Goal: Information Seeking & Learning: Learn about a topic

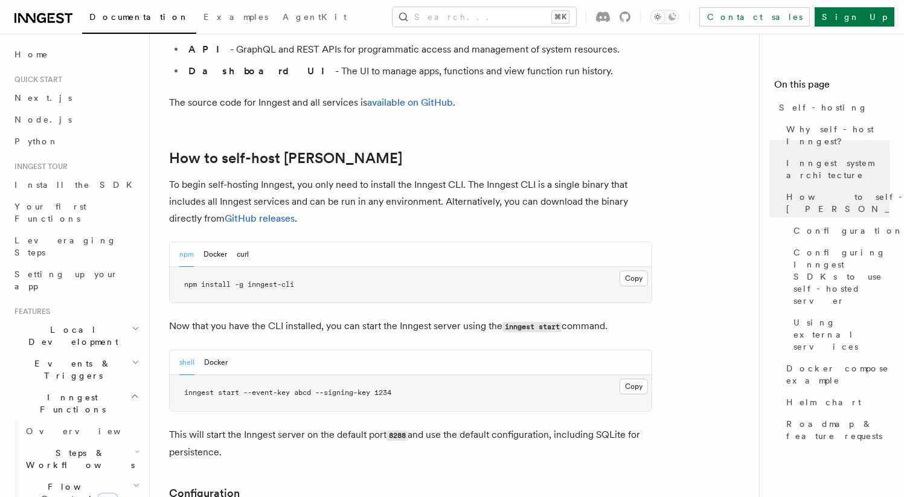
scroll to position [1125, 0]
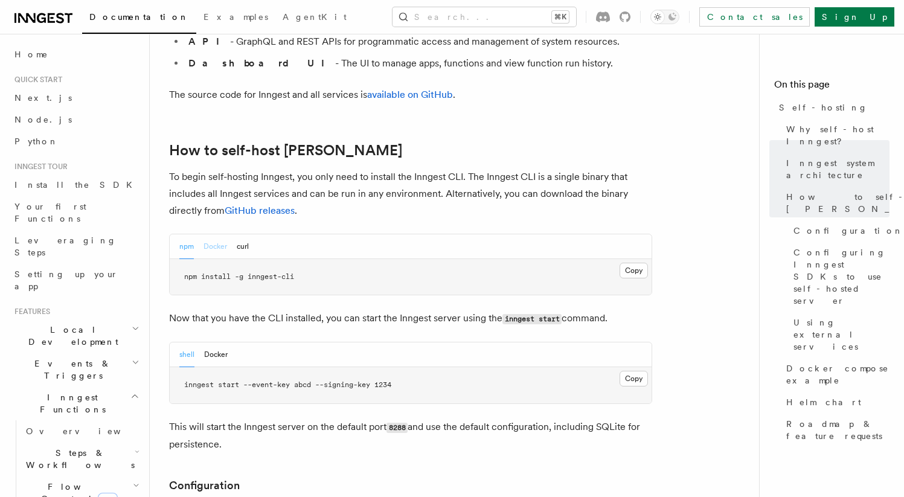
click at [225, 234] on button "Docker" at bounding box center [216, 246] width 24 height 25
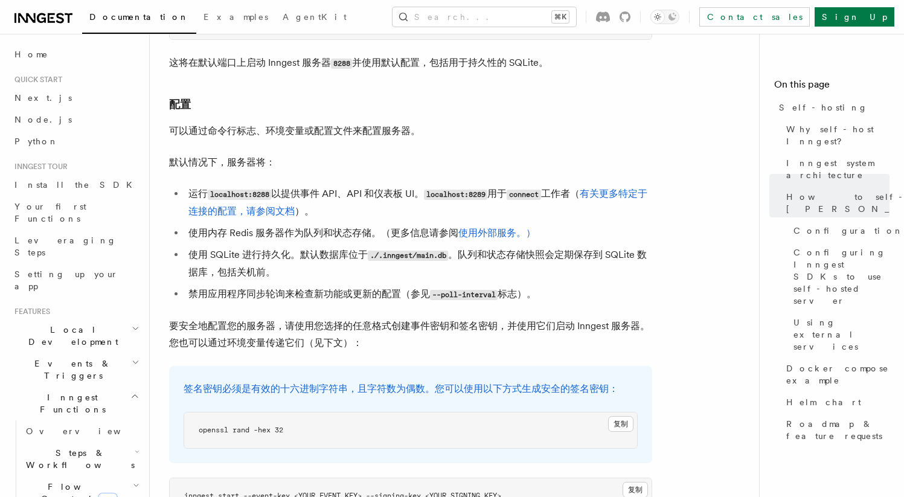
scroll to position [1404, 0]
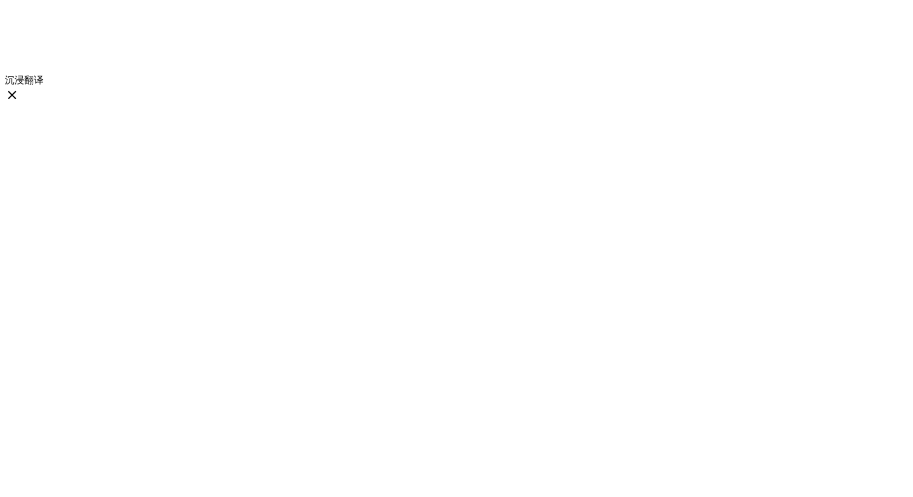
scroll to position [0, 0]
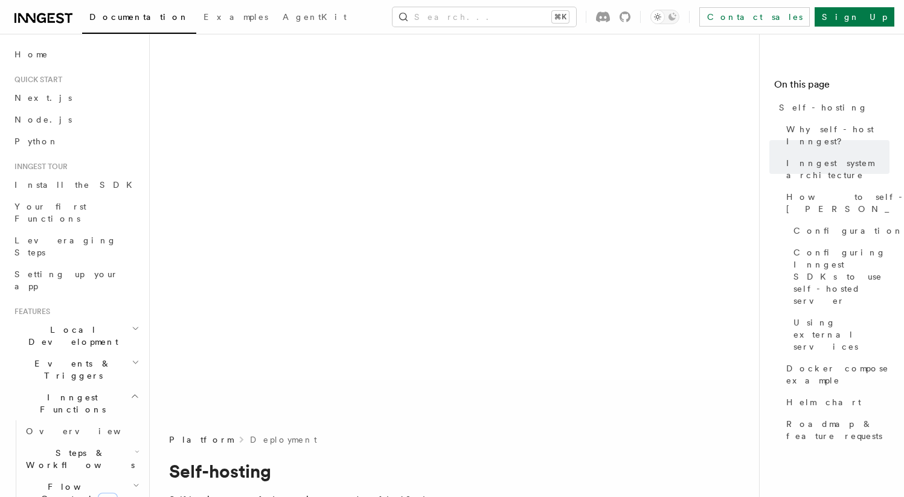
scroll to position [643, 0]
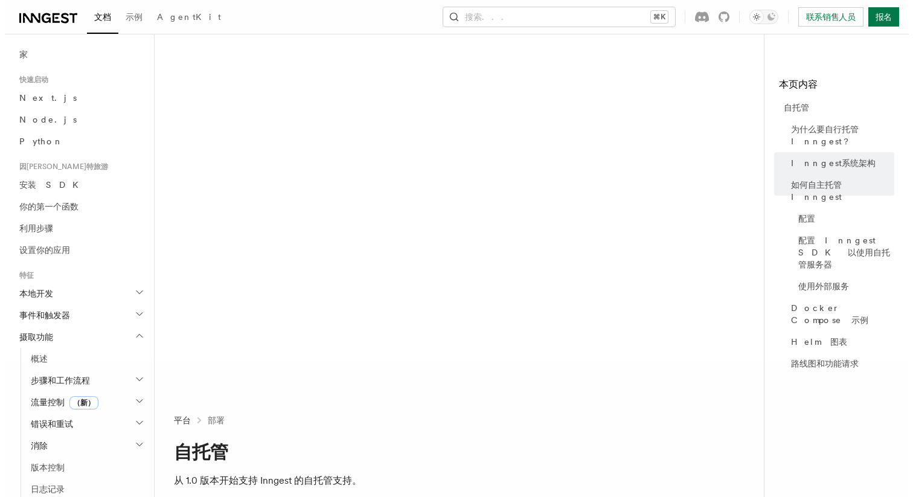
scroll to position [0, 0]
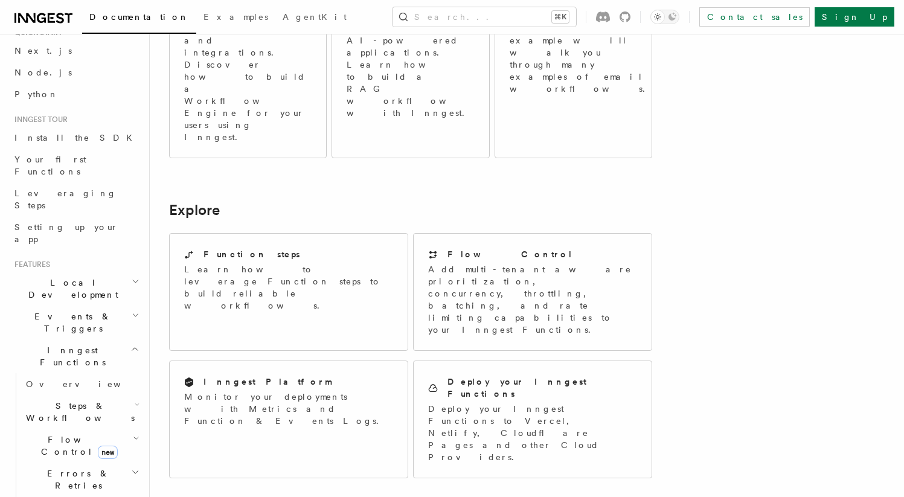
scroll to position [55, 0]
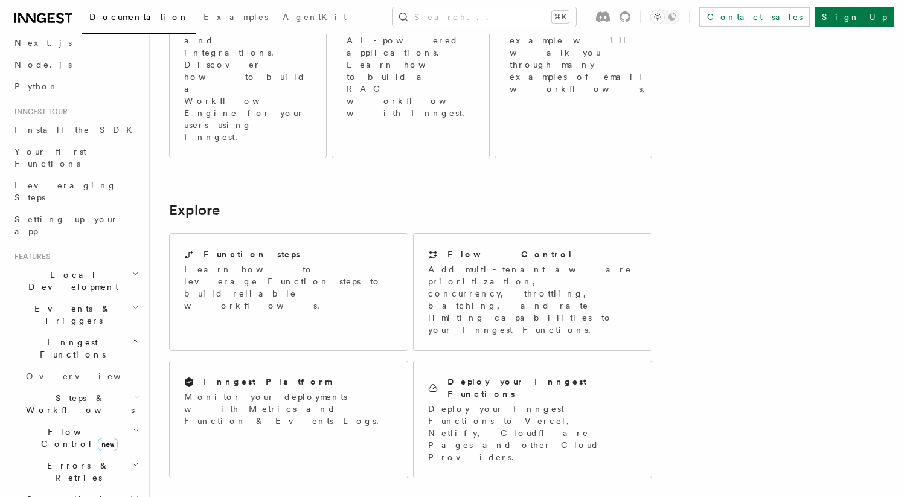
click at [104, 264] on h2 "Local Development" at bounding box center [76, 281] width 132 height 34
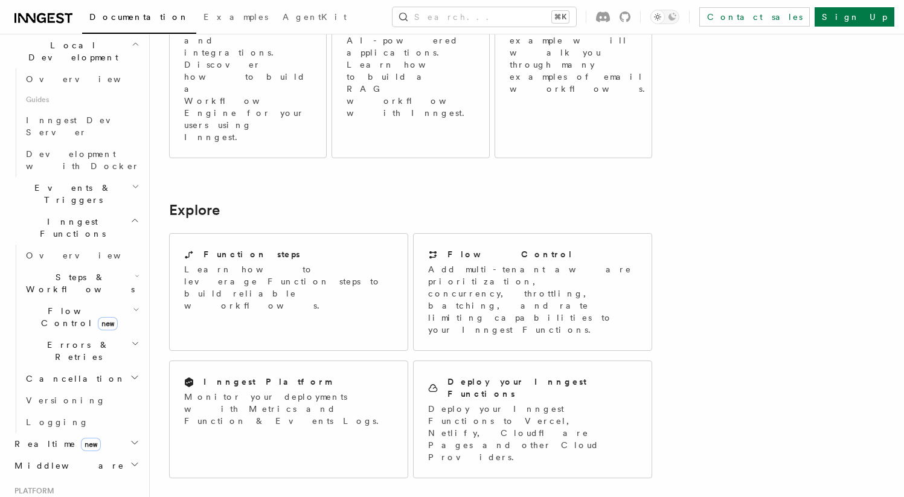
scroll to position [0, 0]
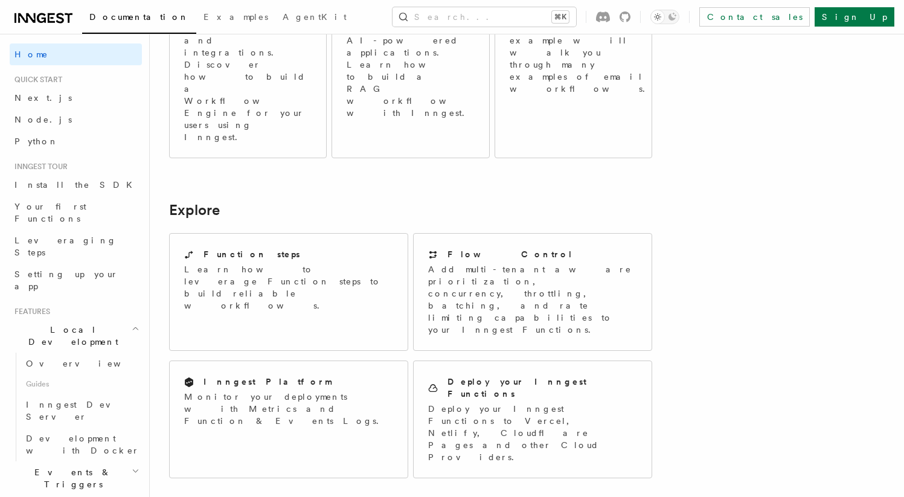
click at [258, 16] on div "Documentation Examples AgentKit Search... ⌘K Contact sales Sign Up" at bounding box center [452, 17] width 904 height 34
click at [204, 19] on span "Examples" at bounding box center [236, 17] width 65 height 10
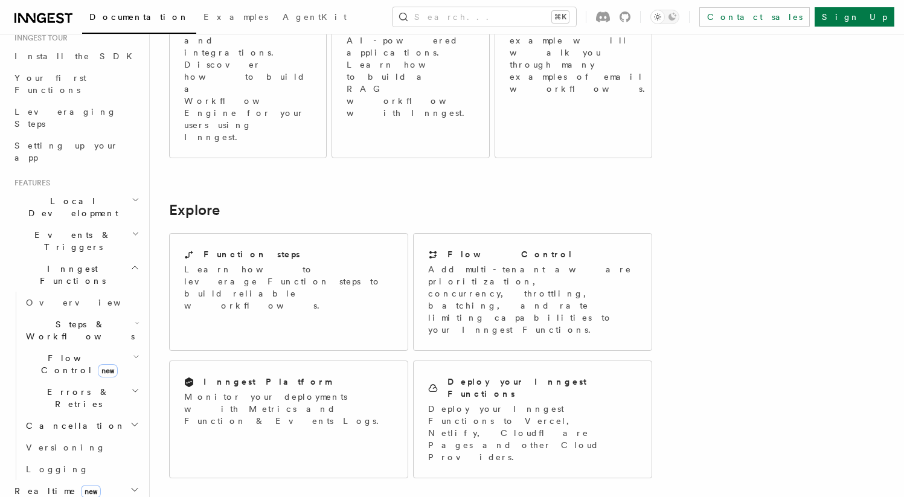
scroll to position [136, 0]
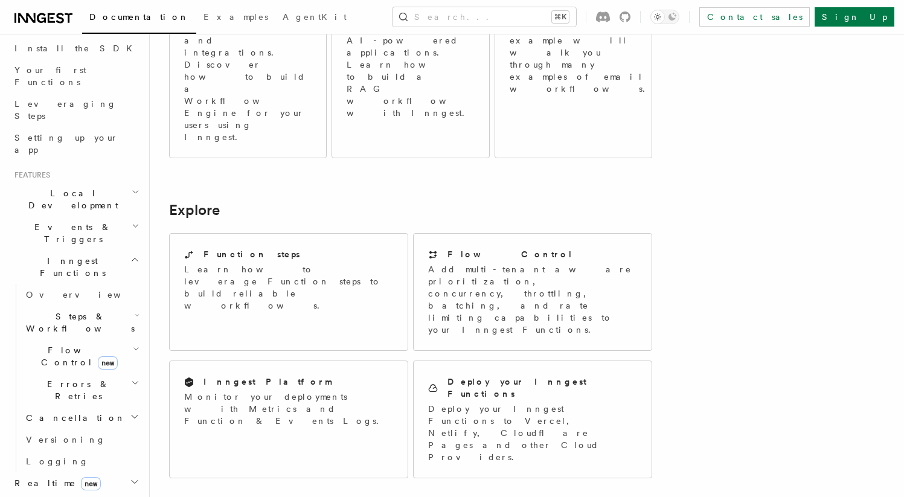
click at [106, 250] on h2 "Inngest Functions" at bounding box center [76, 267] width 132 height 34
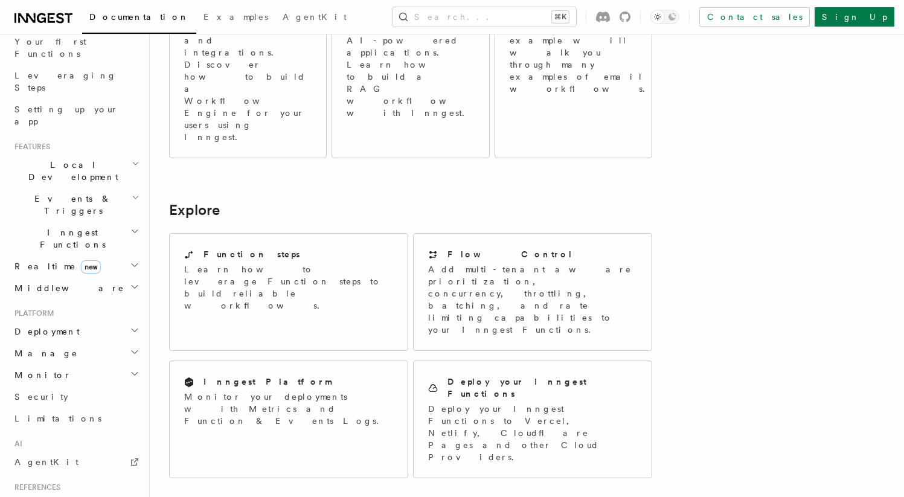
scroll to position [188, 0]
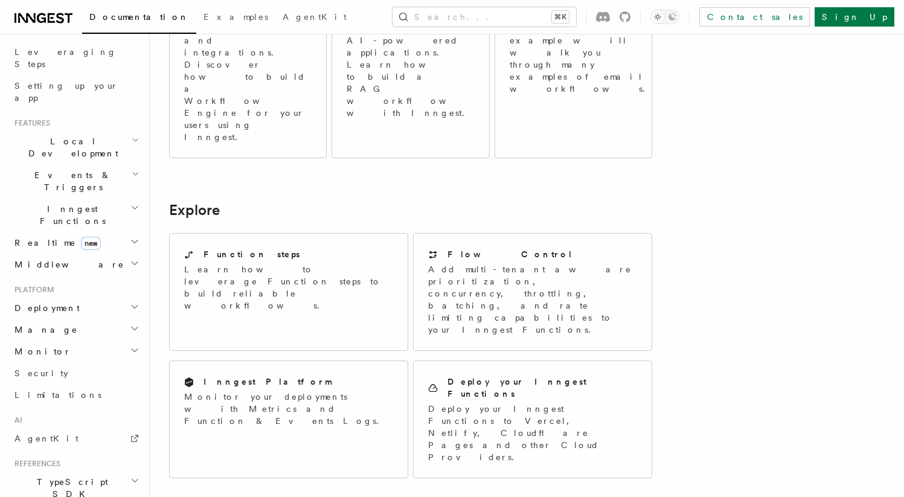
click at [92, 297] on h2 "Deployment" at bounding box center [76, 308] width 132 height 22
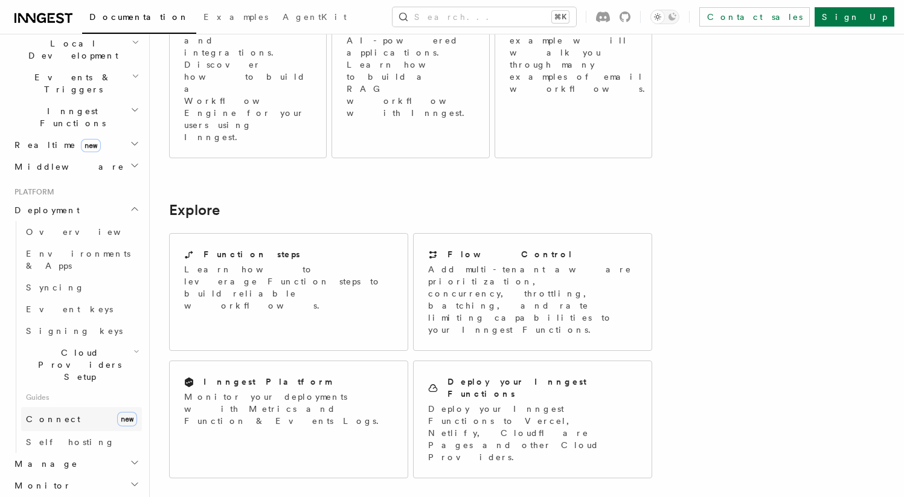
scroll to position [294, 0]
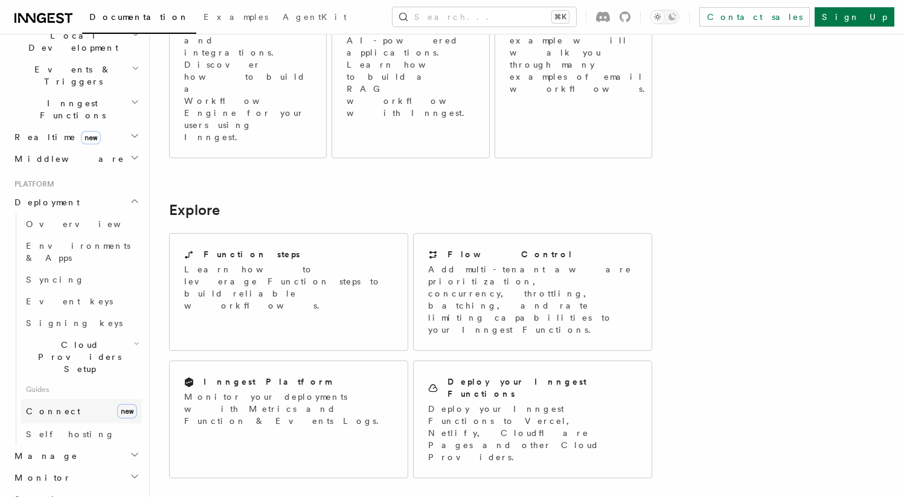
click at [74, 399] on link "Connect new" at bounding box center [81, 411] width 121 height 24
click at [74, 423] on link "Self hosting" at bounding box center [81, 434] width 121 height 22
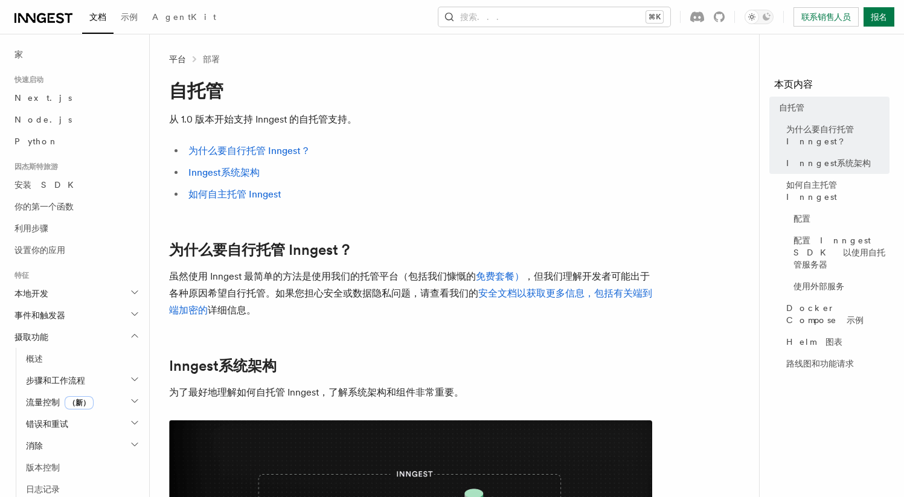
click at [553, 112] on p "从 1.0 版本开始支持 Inngest 的自托管支持。" at bounding box center [410, 119] width 483 height 17
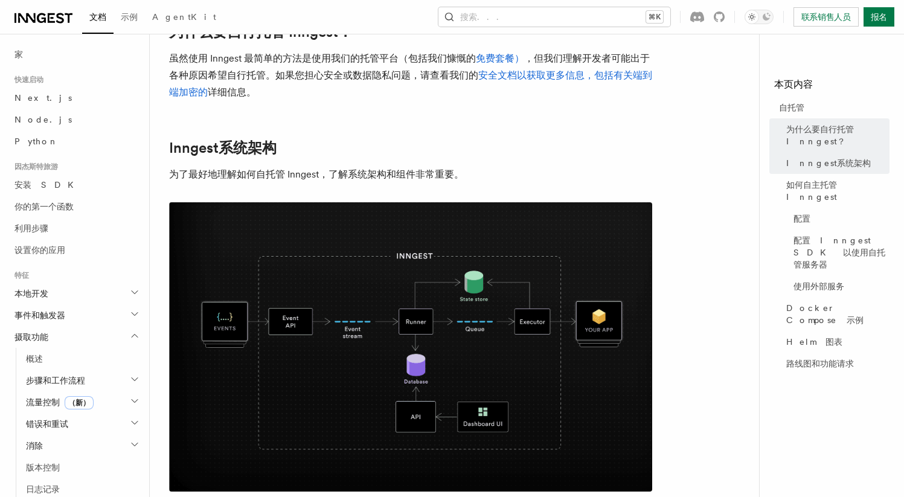
scroll to position [234, 0]
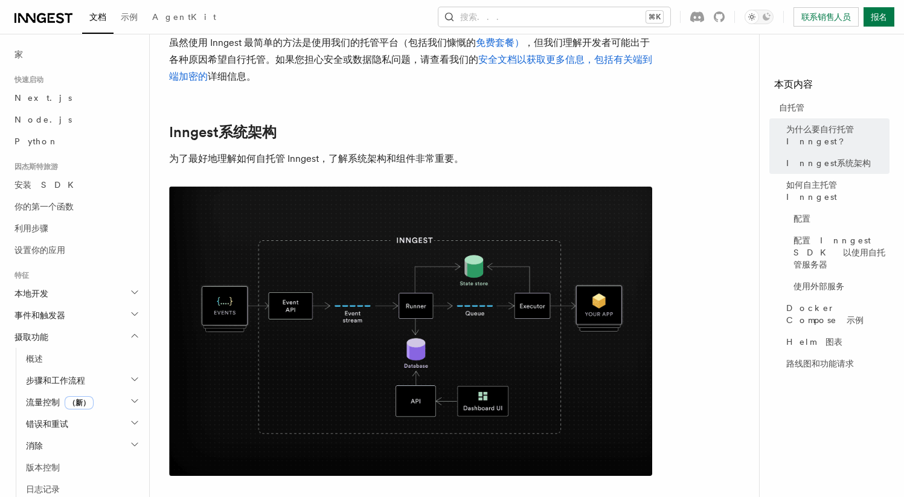
click at [487, 248] on img at bounding box center [410, 331] width 483 height 289
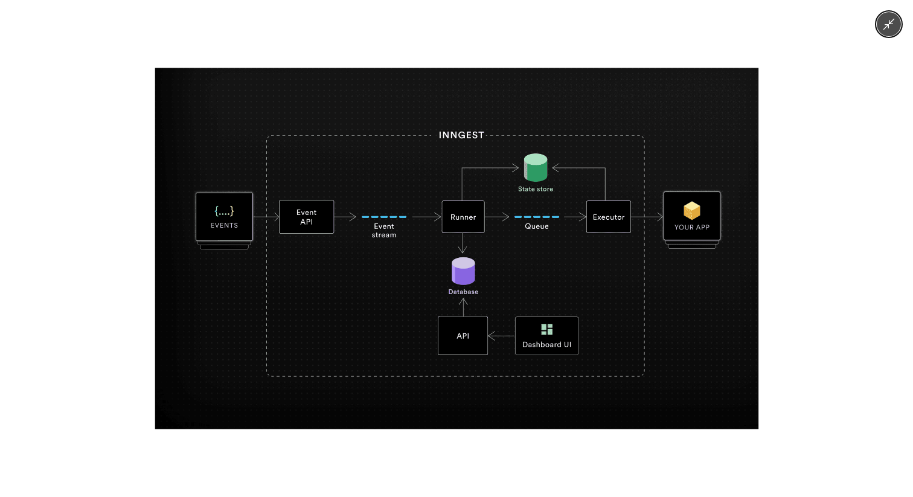
click at [806, 232] on div at bounding box center [456, 248] width 913 height 497
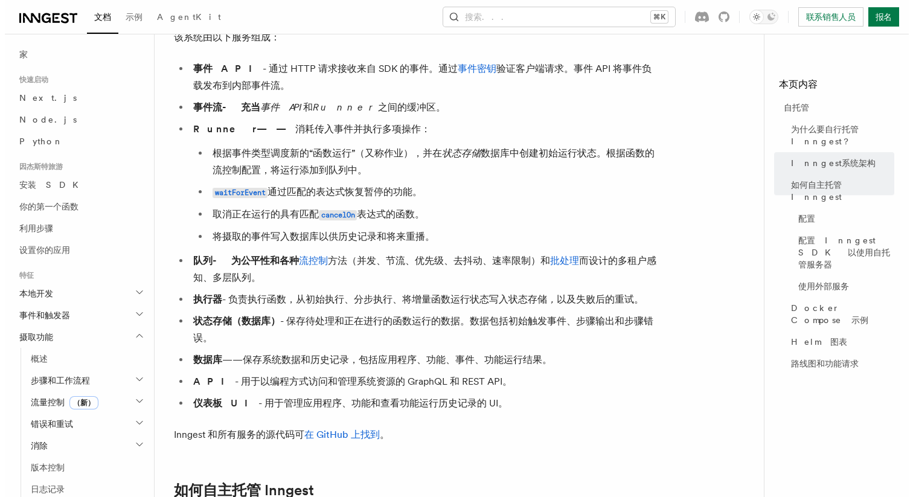
scroll to position [0, 0]
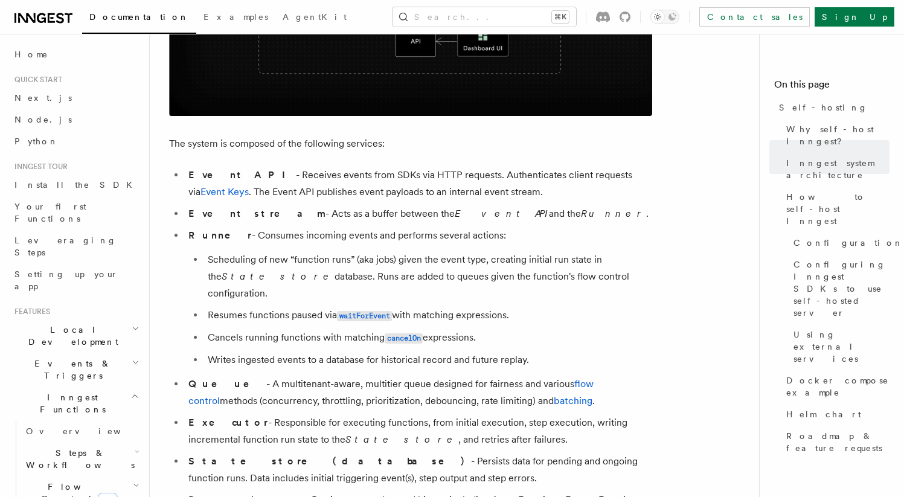
scroll to position [798, 0]
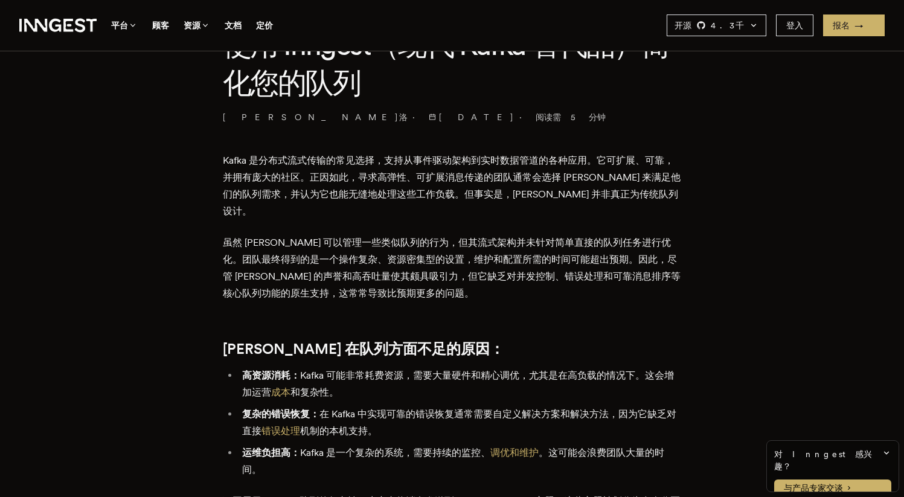
scroll to position [378, 0]
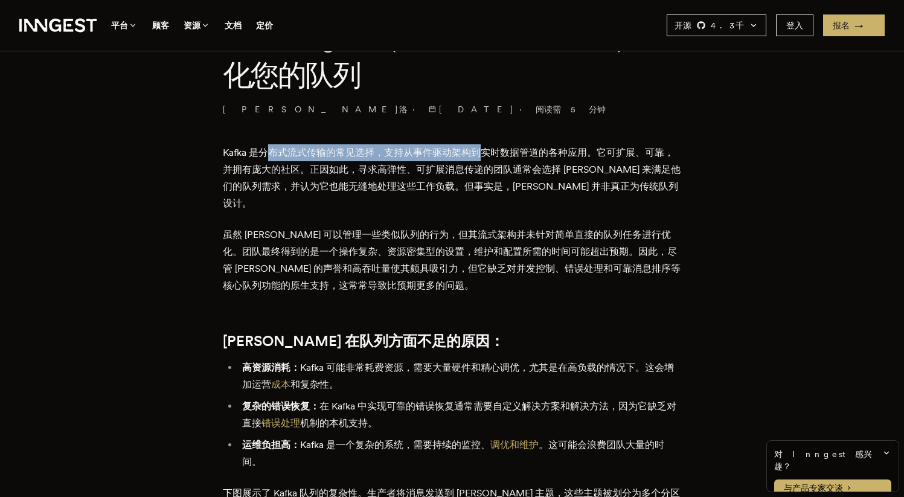
drag, startPoint x: 274, startPoint y: 152, endPoint x: 484, endPoint y: 152, distance: 210.8
click at [484, 152] on font "Kafka 是分布式流式传输的常见选择，支持从事件驱动架构到实时数据管道的各种应用。它可扩展、可靠，并拥有庞大的社区。正因如此，寻求高弹性、可扩展消息传递的团…" at bounding box center [452, 178] width 458 height 62
drag, startPoint x: 505, startPoint y: 153, endPoint x: 515, endPoint y: 156, distance: 9.5
click at [512, 154] on font "Kafka 是分布式流式传输的常见选择，支持从事件驱动架构到实时数据管道的各种应用。它可扩展、可靠，并拥有庞大的社区。正因如此，寻求高弹性、可扩展消息传递的团…" at bounding box center [452, 178] width 458 height 62
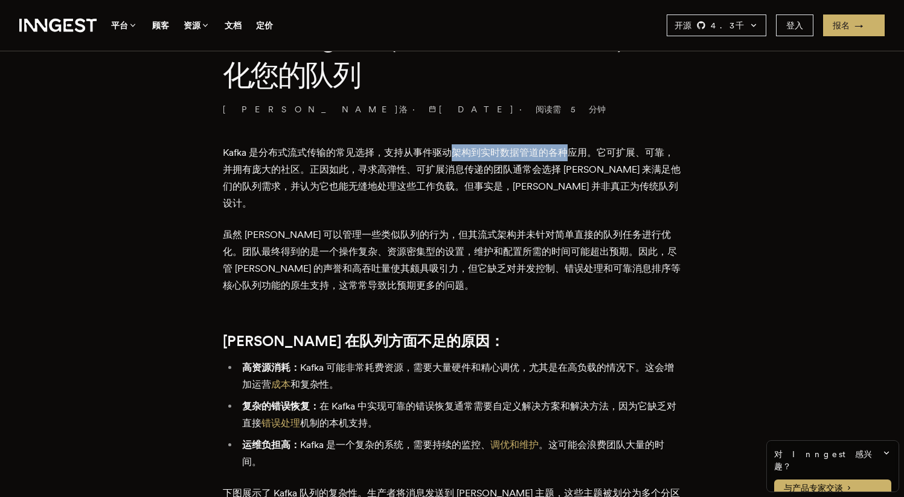
drag, startPoint x: 460, startPoint y: 150, endPoint x: 571, endPoint y: 156, distance: 111.9
click at [571, 156] on font "Kafka 是分布式流式传输的常见选择，支持从事件驱动架构到实时数据管道的各种应用。它可扩展、可靠，并拥有庞大的社区。正因如此，寻求高弹性、可扩展消息传递的团…" at bounding box center [452, 178] width 458 height 62
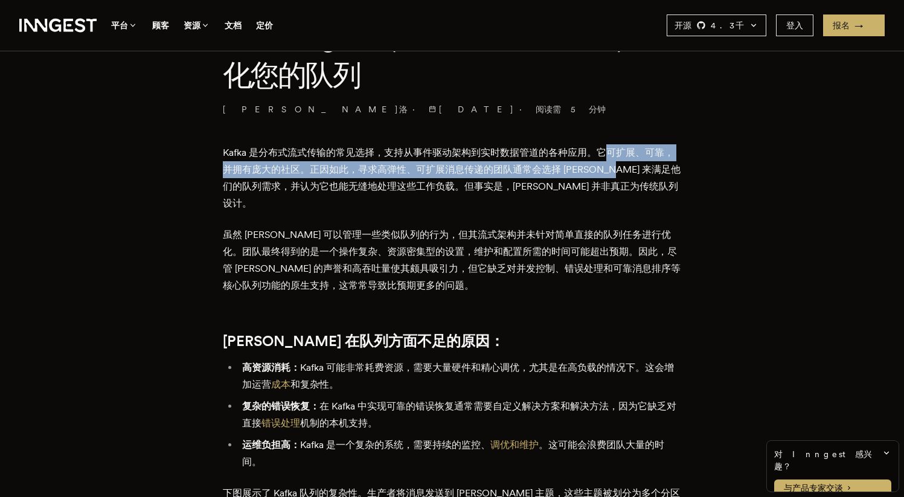
drag, startPoint x: 620, startPoint y: 153, endPoint x: 642, endPoint y: 162, distance: 24.1
click at [644, 162] on p "Kafka 是分布式流式传输的常见选择，支持从事件驱动架构到实时数据管道的各种应用。它可扩展、可靠，并拥有庞大的社区。正因如此，寻求高弹性、可扩展消息传递的团…" at bounding box center [452, 178] width 459 height 68
click at [428, 163] on p "Kafka 是分布式流式传输的常见选择，支持从事件驱动架构到实时数据管道的各种应用。它可扩展、可靠，并拥有庞大的社区。正因如此，寻求高弹性、可扩展消息传递的团…" at bounding box center [452, 178] width 459 height 68
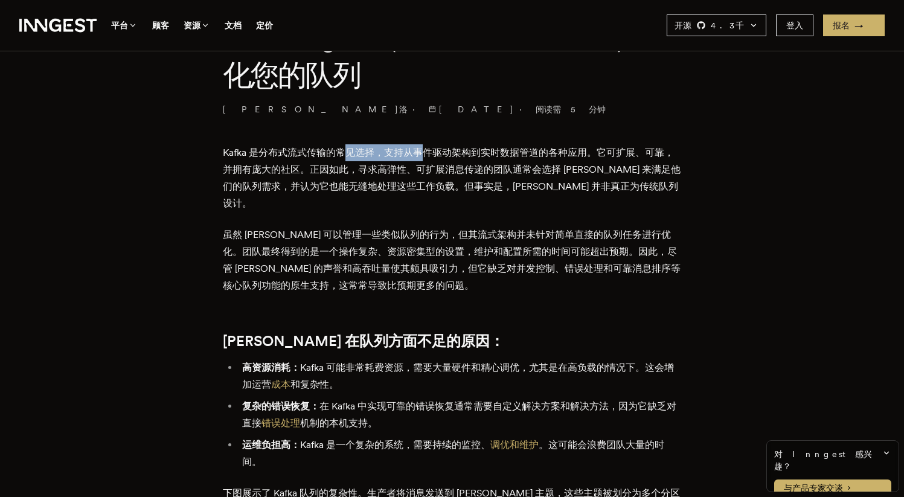
drag, startPoint x: 350, startPoint y: 152, endPoint x: 441, endPoint y: 158, distance: 90.8
click at [438, 157] on font "Kafka 是分布式流式传输的常见选择，支持从事件驱动架构到实时数据管道的各种应用。它可扩展、可靠，并拥有庞大的社区。正因如此，寻求高弹性、可扩展消息传递的团…" at bounding box center [452, 178] width 458 height 62
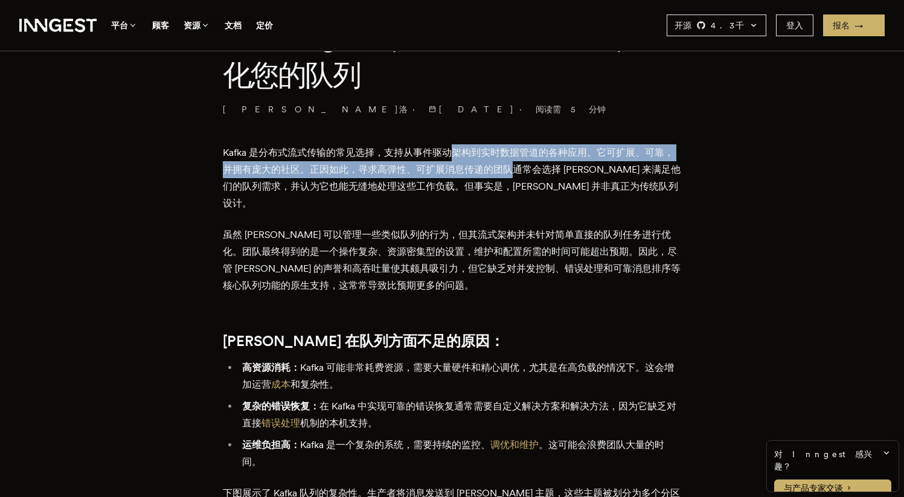
drag, startPoint x: 465, startPoint y: 159, endPoint x: 557, endPoint y: 165, distance: 92.6
click at [536, 168] on p "Kafka 是分布式流式传输的常见选择，支持从事件驱动架构到实时数据管道的各种应用。它可扩展、可靠，并拥有庞大的社区。正因如此，寻求高弹性、可扩展消息传递的团…" at bounding box center [452, 178] width 459 height 68
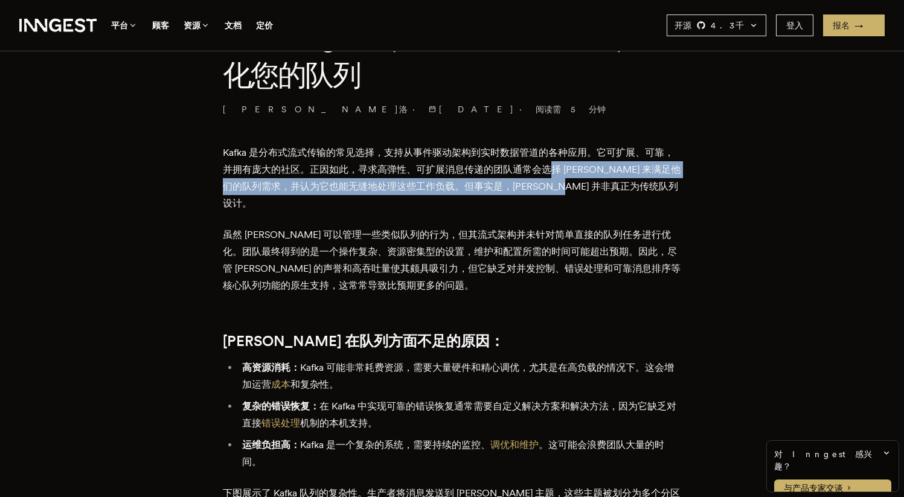
drag, startPoint x: 592, startPoint y: 178, endPoint x: 641, endPoint y: 182, distance: 49.2
click at [637, 181] on p "Kafka 是分布式流式传输的常见选择，支持从事件驱动架构到实时数据管道的各种应用。它可扩展、可靠，并拥有庞大的社区。正因如此，寻求高弹性、可扩展消息传递的团…" at bounding box center [452, 178] width 459 height 68
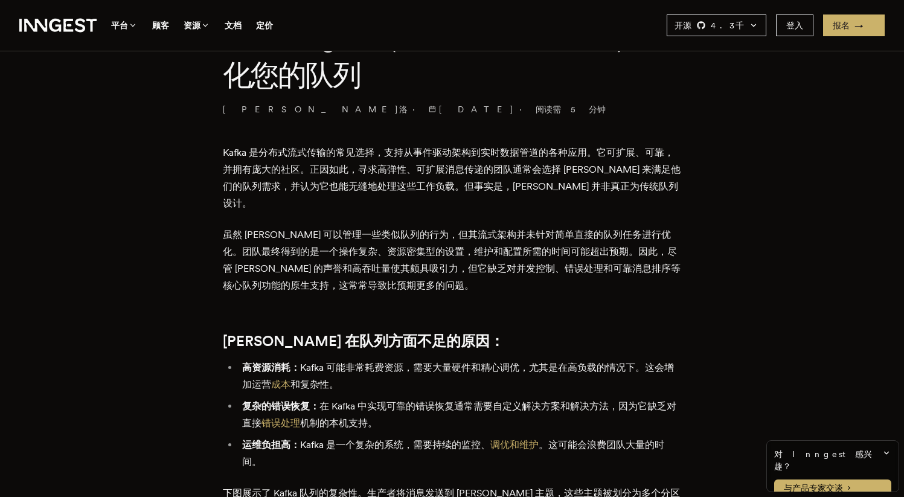
drag, startPoint x: 467, startPoint y: 173, endPoint x: 479, endPoint y: 193, distance: 23.3
click at [479, 193] on p "Kafka 是分布式流式传输的常见选择，支持从事件驱动架构到实时数据管道的各种应用。它可扩展、可靠，并拥有庞大的社区。正因如此，寻求高弹性、可扩展消息传递的团…" at bounding box center [452, 178] width 459 height 68
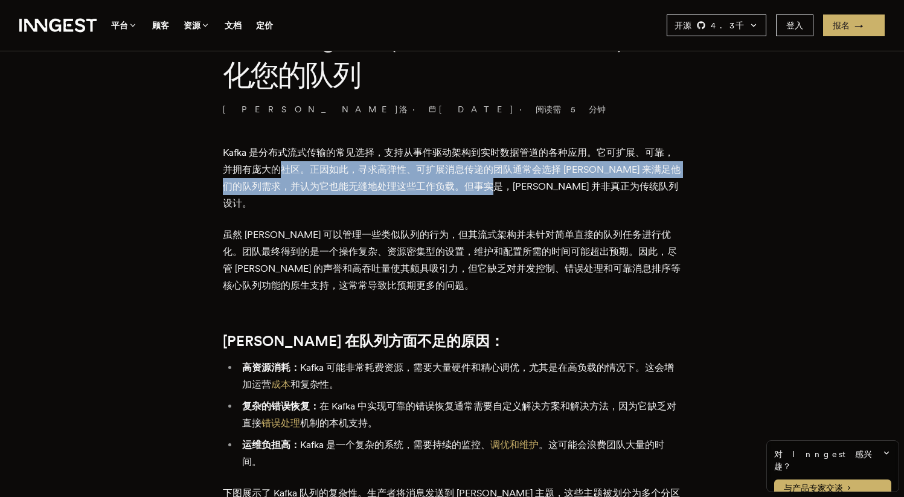
drag, startPoint x: 303, startPoint y: 168, endPoint x: 534, endPoint y: 187, distance: 232.0
click at [529, 187] on font "Kafka 是分布式流式传输的常见选择，支持从事件驱动架构到实时数据管道的各种应用。它可扩展、可靠，并拥有庞大的社区。正因如此，寻求高弹性、可扩展消息传递的团…" at bounding box center [452, 178] width 458 height 62
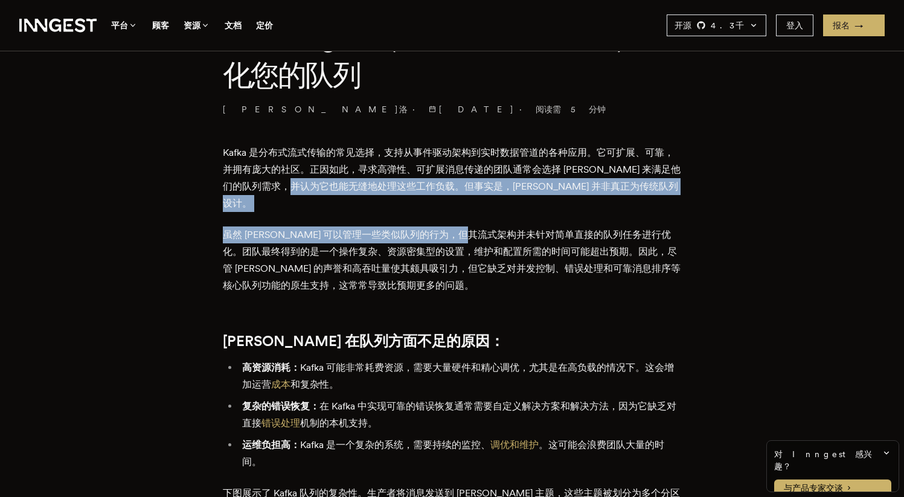
drag, startPoint x: 499, startPoint y: 213, endPoint x: 346, endPoint y: 193, distance: 154.7
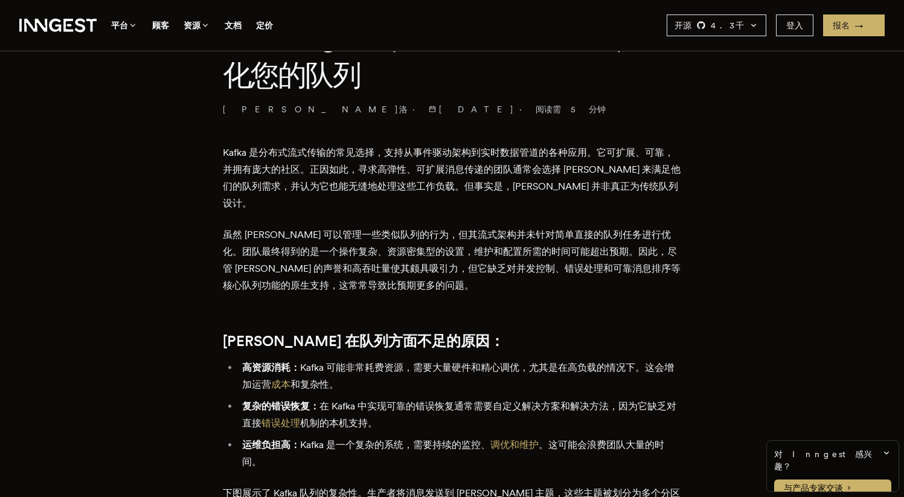
drag, startPoint x: 324, startPoint y: 201, endPoint x: 351, endPoint y: 220, distance: 32.9
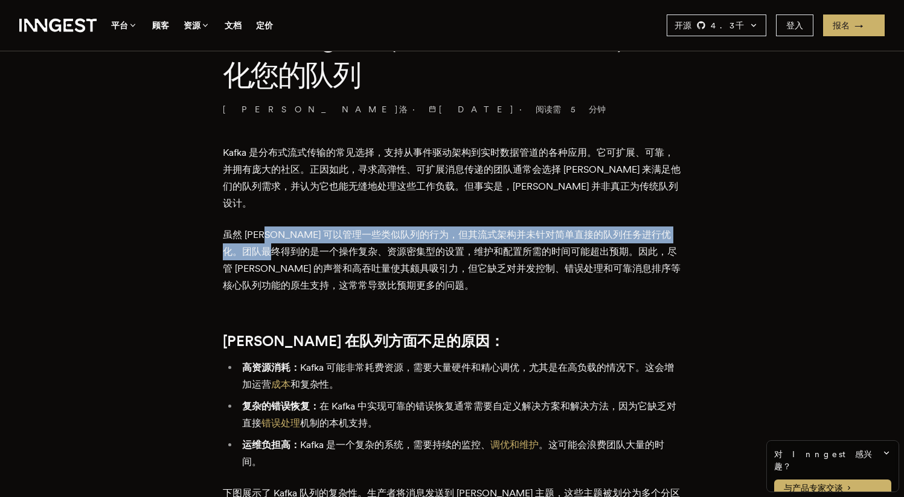
drag, startPoint x: 272, startPoint y: 224, endPoint x: 398, endPoint y: 220, distance: 126.3
click at [333, 226] on p "虽然 Kafka 可以管理一些类似队列的行为，但其流式架构并未针对简单直接的队列任务进行优化。团队最终得到的是一个操作复杂、资源密集型的设置，维护和配置所需的…" at bounding box center [452, 260] width 459 height 68
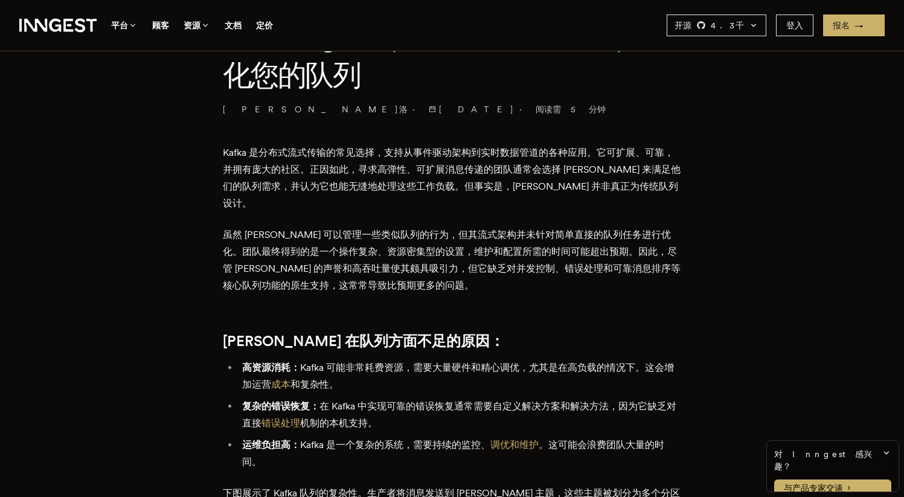
drag, startPoint x: 364, startPoint y: 219, endPoint x: 350, endPoint y: 222, distance: 13.8
click at [364, 229] on font "虽然 Kafka 可以管理一些类似队列的行为，但其流式架构并未针对简单直接的队列任务进行优化。团队最终得到的是一个操作复杂、资源密集型的设置，维护和配置所需的…" at bounding box center [452, 260] width 458 height 62
drag, startPoint x: 336, startPoint y: 219, endPoint x: 457, endPoint y: 225, distance: 121.0
click at [412, 226] on p "虽然 Kafka 可以管理一些类似队列的行为，但其流式架构并未针对简单直接的队列任务进行优化。团队最终得到的是一个操作复杂、资源密集型的设置，维护和配置所需的…" at bounding box center [452, 260] width 459 height 68
drag, startPoint x: 472, startPoint y: 221, endPoint x: 355, endPoint y: 209, distance: 118.4
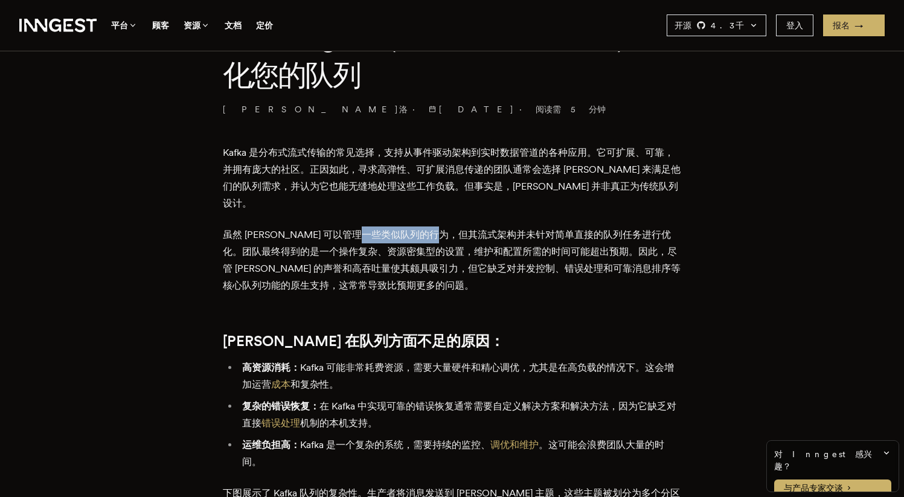
click at [386, 229] on font "虽然 Kafka 可以管理一些类似队列的行为，但其流式架构并未针对简单直接的队列任务进行优化。团队最终得到的是一个操作复杂、资源密集型的设置，维护和配置所需的…" at bounding box center [452, 260] width 458 height 62
drag, startPoint x: 324, startPoint y: 216, endPoint x: 468, endPoint y: 223, distance: 144.5
click at [429, 226] on p "虽然 Kafka 可以管理一些类似队列的行为，但其流式架构并未针对简单直接的队列任务进行优化。团队最终得到的是一个操作复杂、资源密集型的设置，维护和配置所需的…" at bounding box center [452, 260] width 459 height 68
drag, startPoint x: 539, startPoint y: 222, endPoint x: 623, endPoint y: 216, distance: 84.7
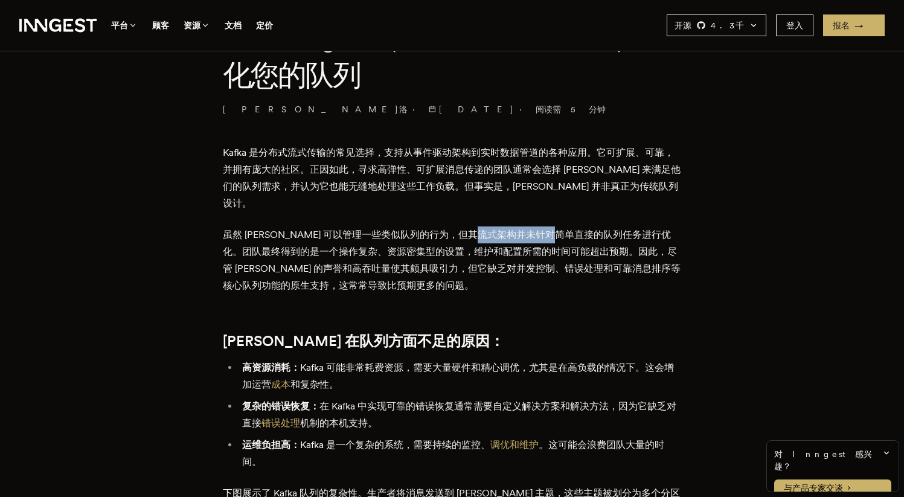
click at [584, 229] on font "虽然 Kafka 可以管理一些类似队列的行为，但其流式架构并未针对简单直接的队列任务进行优化。团队最终得到的是一个操作复杂、资源密集型的设置，维护和配置所需的…" at bounding box center [452, 260] width 458 height 62
drag, startPoint x: 276, startPoint y: 231, endPoint x: 390, endPoint y: 239, distance: 114.4
click at [352, 231] on font "虽然 Kafka 可以管理一些类似队列的行为，但其流式架构并未针对简单直接的队列任务进行优化。团队最终得到的是一个操作复杂、资源密集型的设置，维护和配置所需的…" at bounding box center [452, 260] width 458 height 62
drag, startPoint x: 425, startPoint y: 233, endPoint x: 516, endPoint y: 233, distance: 90.6
click at [479, 233] on font "虽然 Kafka 可以管理一些类似队列的行为，但其流式架构并未针对简单直接的队列任务进行优化。团队最终得到的是一个操作复杂、资源密集型的设置，维护和配置所需的…" at bounding box center [452, 260] width 458 height 62
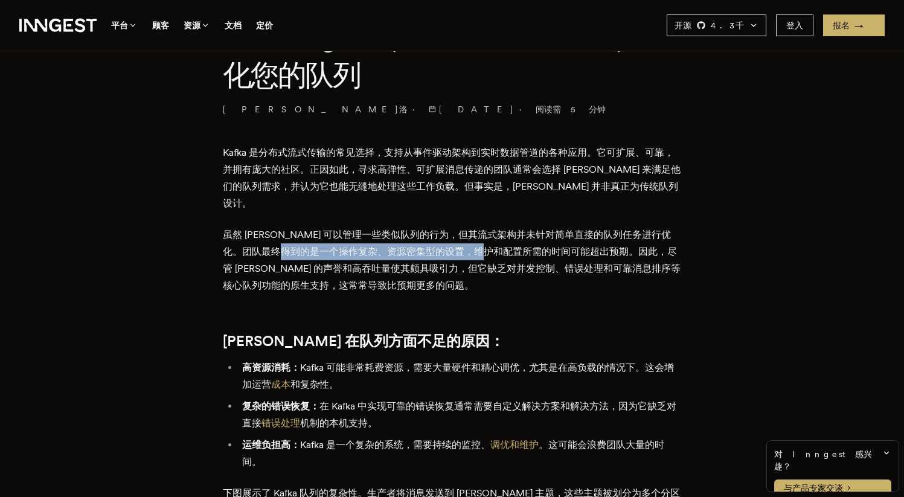
drag, startPoint x: 312, startPoint y: 236, endPoint x: 537, endPoint y: 239, distance: 224.7
click at [537, 239] on font "虽然 Kafka 可以管理一些类似队列的行为，但其流式架构并未针对简单直接的队列任务进行优化。团队最终得到的是一个操作复杂、资源密集型的设置，维护和配置所需的…" at bounding box center [452, 260] width 458 height 62
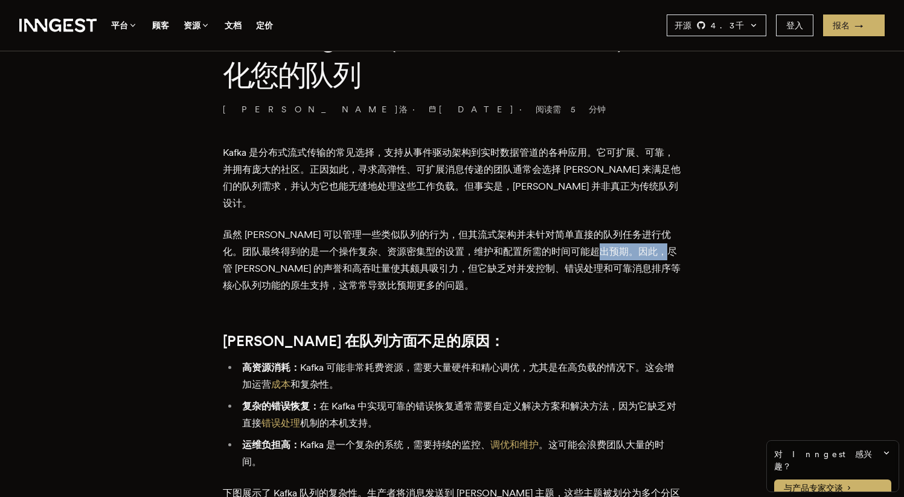
drag, startPoint x: 634, startPoint y: 236, endPoint x: 677, endPoint y: 246, distance: 44.1
click at [673, 242] on p "虽然 Kafka 可以管理一些类似队列的行为，但其流式架构并未针对简单直接的队列任务进行优化。团队最终得到的是一个操作复杂、资源密集型的设置，维护和配置所需的…" at bounding box center [452, 260] width 459 height 68
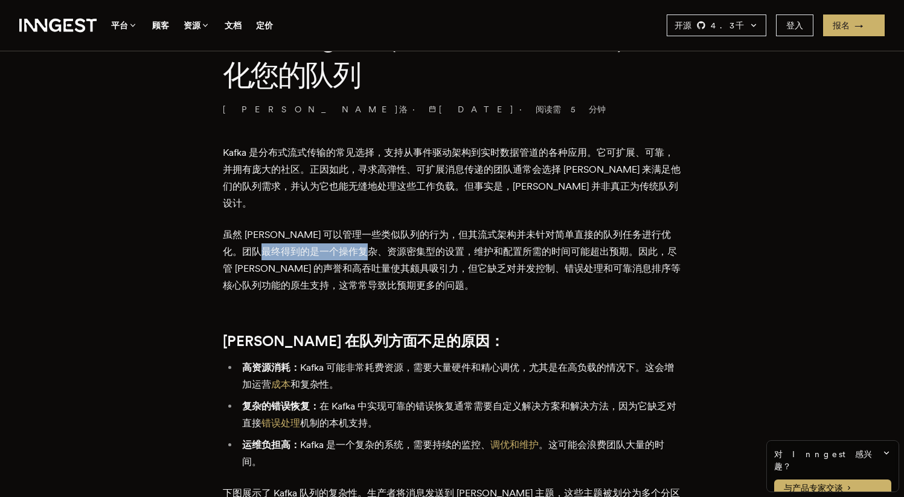
drag, startPoint x: 301, startPoint y: 233, endPoint x: 443, endPoint y: 241, distance: 141.5
click at [398, 242] on p "虽然 Kafka 可以管理一些类似队列的行为，但其流式架构并未针对简单直接的队列任务进行优化。团队最终得到的是一个操作复杂、资源密集型的设置，维护和配置所需的…" at bounding box center [452, 260] width 459 height 68
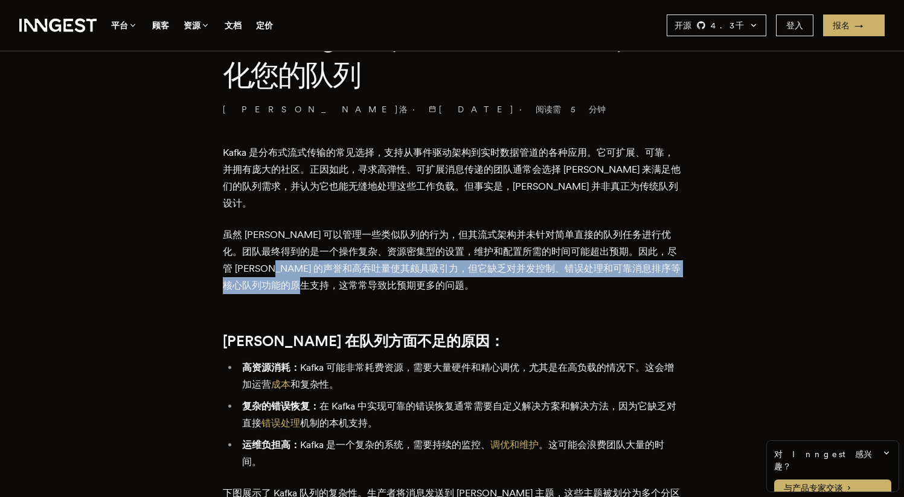
drag, startPoint x: 310, startPoint y: 259, endPoint x: 426, endPoint y: 266, distance: 116.8
click at [406, 265] on p "虽然 Kafka 可以管理一些类似队列的行为，但其流式架构并未针对简单直接的队列任务进行优化。团队最终得到的是一个操作复杂、资源密集型的设置，维护和配置所需的…" at bounding box center [452, 260] width 459 height 68
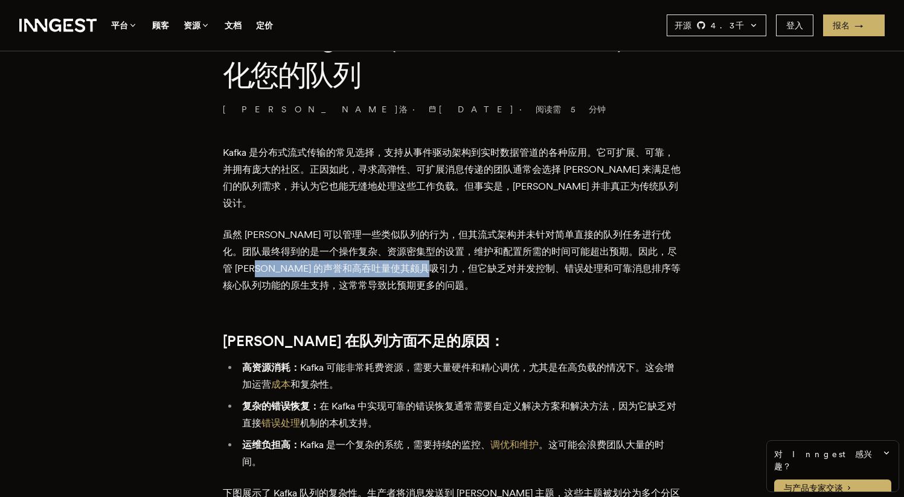
drag, startPoint x: 284, startPoint y: 246, endPoint x: 500, endPoint y: 245, distance: 216.2
click at [500, 245] on font "虽然 Kafka 可以管理一些类似队列的行为，但其流式架构并未针对简单直接的队列任务进行优化。团队最终得到的是一个操作复杂、资源密集型的设置，维护和配置所需的…" at bounding box center [452, 260] width 458 height 62
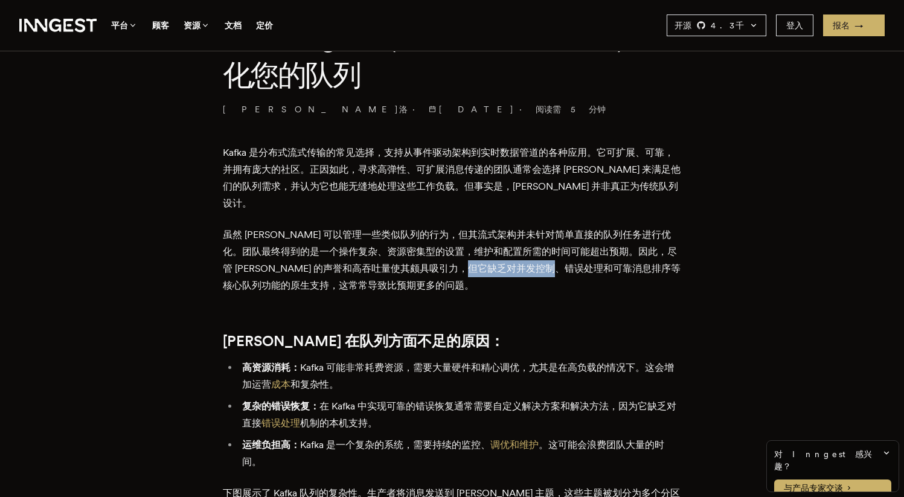
drag, startPoint x: 538, startPoint y: 253, endPoint x: 670, endPoint y: 259, distance: 132.4
click at [644, 253] on font "虽然 Kafka 可以管理一些类似队列的行为，但其流式架构并未针对简单直接的队列任务进行优化。团队最终得到的是一个操作复杂、资源密集型的设置，维护和配置所需的…" at bounding box center [452, 260] width 458 height 62
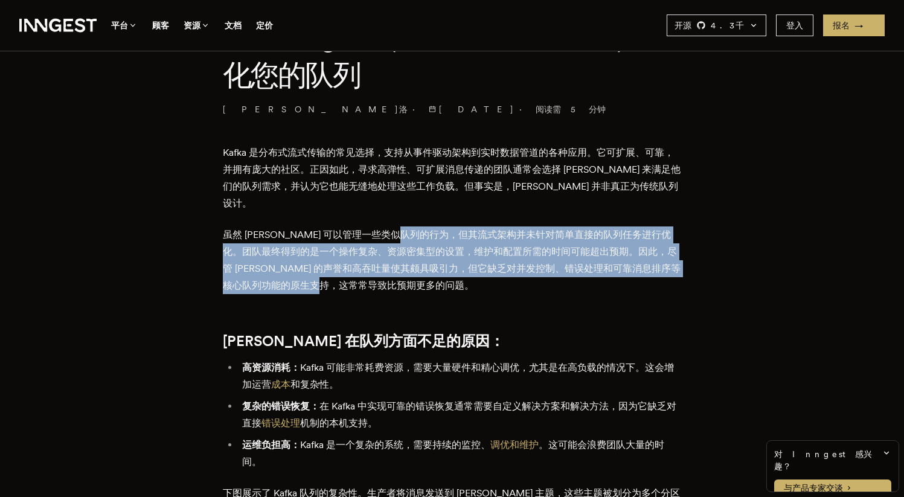
drag, startPoint x: 444, startPoint y: 225, endPoint x: 630, endPoint y: 269, distance: 191.7
click at [617, 269] on p "虽然 Kafka 可以管理一些类似队列的行为，但其流式架构并未针对简单直接的队列任务进行优化。团队最终得到的是一个操作复杂、资源密集型的设置，维护和配置所需的…" at bounding box center [452, 260] width 459 height 68
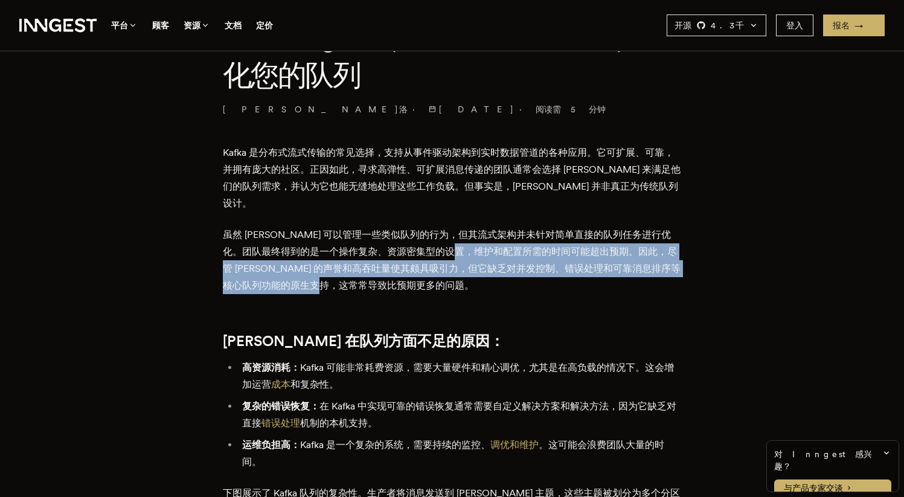
drag, startPoint x: 548, startPoint y: 265, endPoint x: 476, endPoint y: 217, distance: 86.6
click at [492, 228] on p "虽然 Kafka 可以管理一些类似队列的行为，但其流式架构并未针对简单直接的队列任务进行优化。团队最终得到的是一个操作复杂、资源密集型的设置，维护和配置所需的…" at bounding box center [452, 260] width 459 height 68
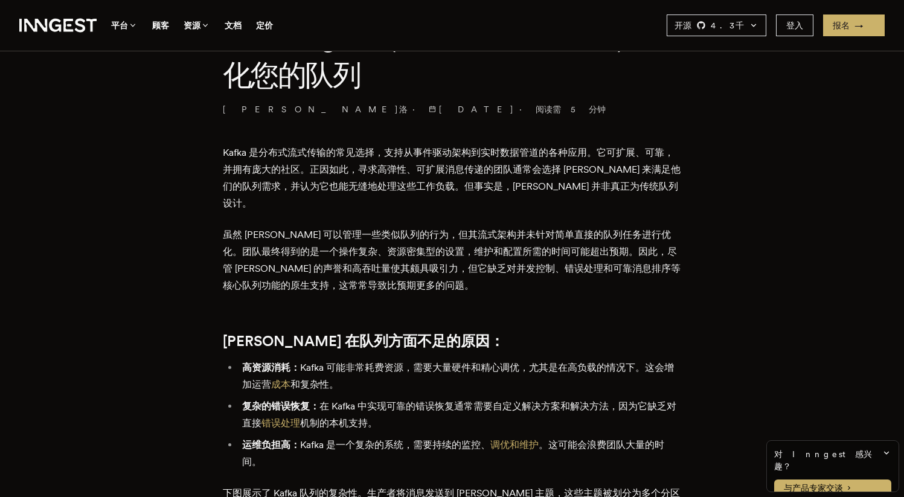
drag, startPoint x: 419, startPoint y: 229, endPoint x: 454, endPoint y: 283, distance: 63.3
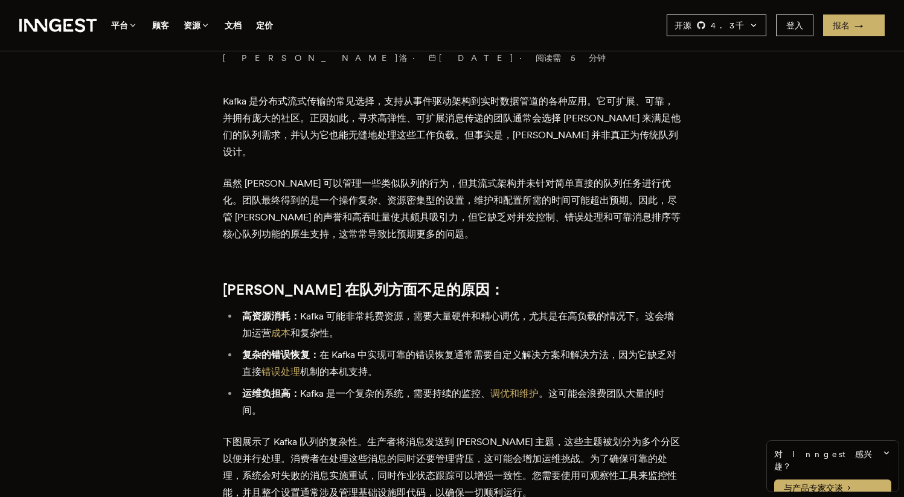
scroll to position [437, 0]
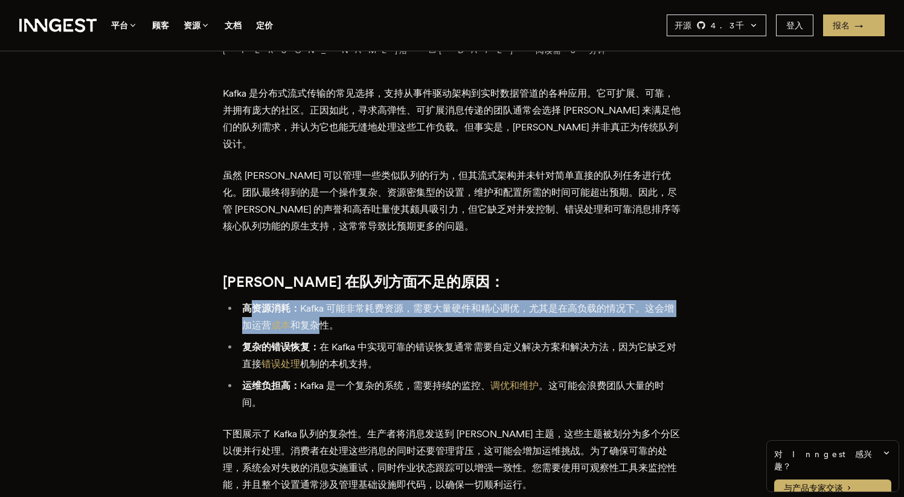
drag, startPoint x: 259, startPoint y: 292, endPoint x: 363, endPoint y: 306, distance: 104.9
click at [342, 305] on li "高资源消耗： Kafka 可能非常耗费资源，需要大量硬件和精心调优，尤其是在高负载的情况下。这会增加运营 成本 和复杂性。" at bounding box center [460, 317] width 443 height 34
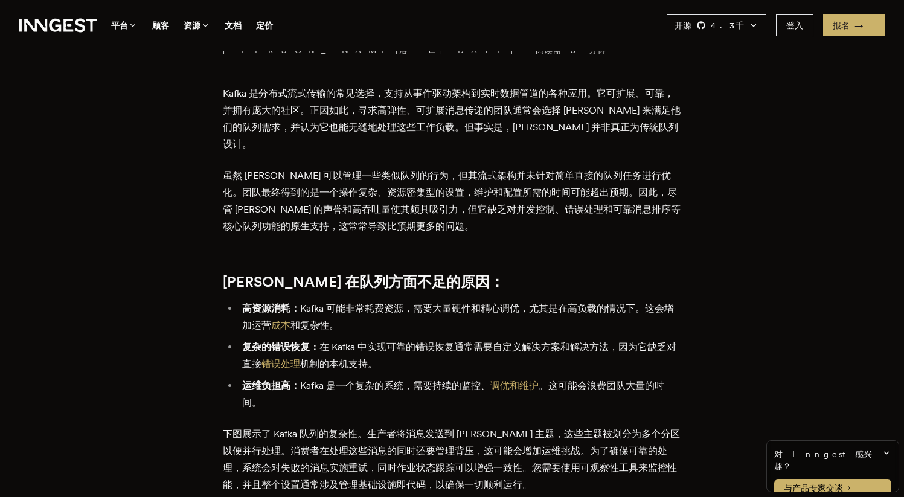
click at [385, 301] on li "高资源消耗： Kafka 可能非常耗费资源，需要大量硬件和精心调优，尤其是在高负载的情况下。这会增加运营 成本 和复杂性。" at bounding box center [460, 317] width 443 height 34
drag, startPoint x: 325, startPoint y: 296, endPoint x: 431, endPoint y: 316, distance: 108.1
click at [422, 301] on li "高资源消耗： Kafka 可能非常耗费资源，需要大量硬件和精心调优，尤其是在高负载的情况下。这会增加运营 成本 和复杂性。" at bounding box center [460, 317] width 443 height 34
drag
click at [411, 339] on li "复杂的错误恢复： 在 Kafka 中实现可靠的错误恢复通常需要自定义解决方案和解决方法，因为它缺乏对直接 错误处理 机制的本机支持。" at bounding box center [460, 356] width 443 height 34
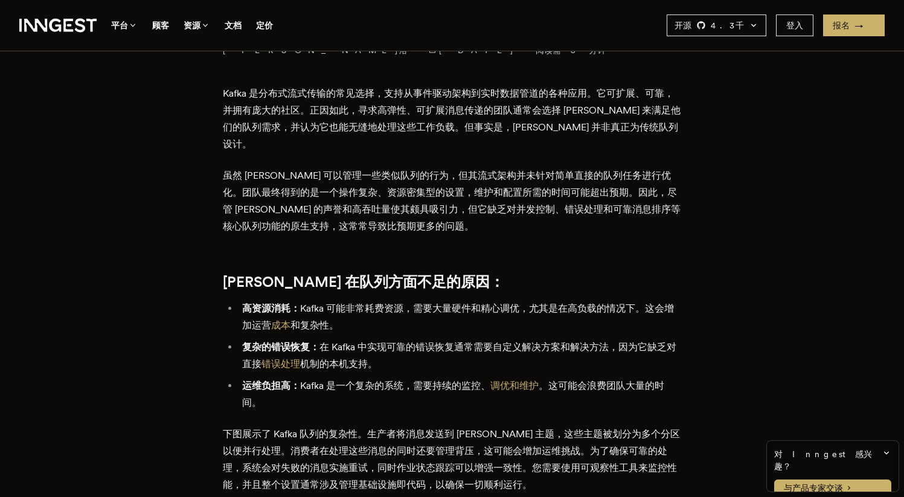
click at [573, 348] on li "复杂的错误恢复： 在 Kafka 中实现可靠的错误恢复通常需要自定义解决方案和解决方法，因为它缺乏对直接 错误处理 机制的本机支持。" at bounding box center [460, 356] width 443 height 34
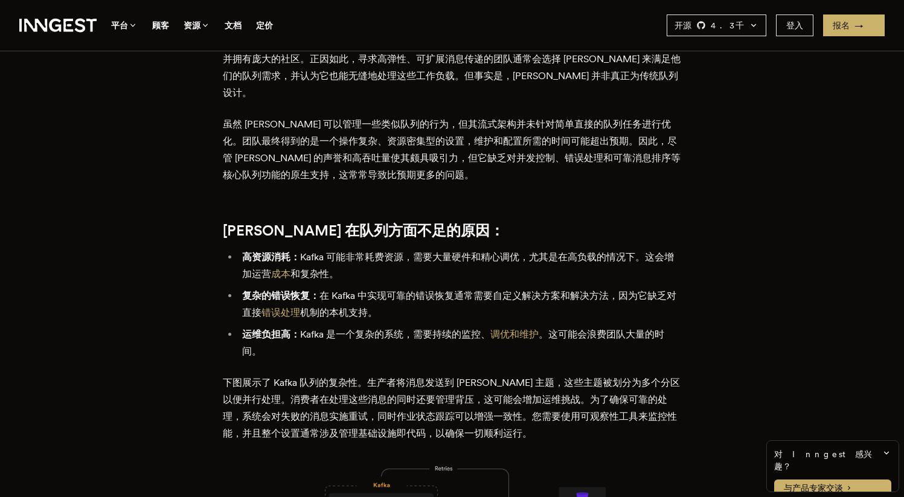
scroll to position [539, 0]
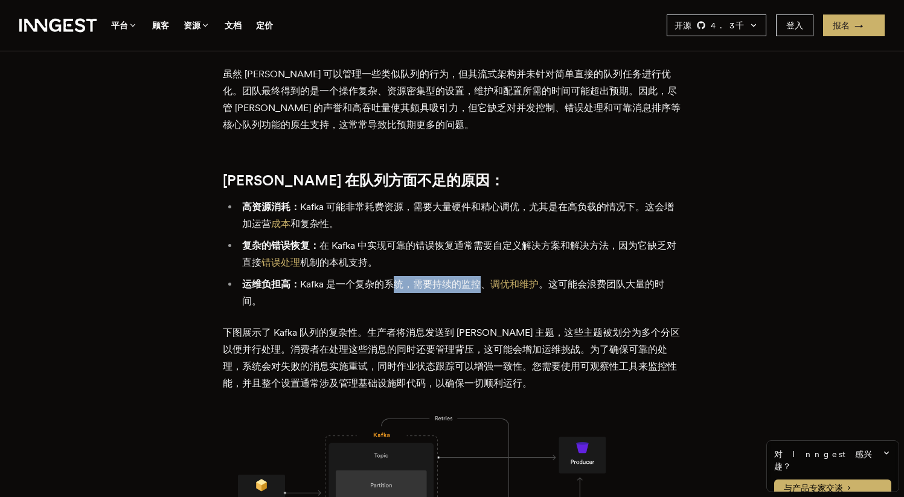
click at [490, 277] on li "运维负担高： Kafka 是一个复杂的系统，需要持续的监控、 调优和维护 。这可能会浪费团队大量的时间。" at bounding box center [460, 293] width 443 height 34
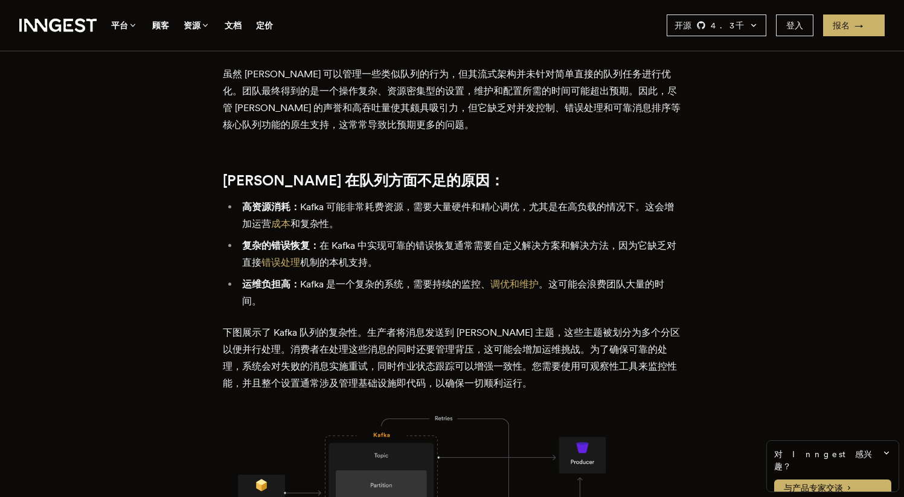
click at [359, 338] on p "下图展示了 Kafka 队列的复杂性。生产者将消息发送到 Kafka 主题，这些主题被划分为多个分区以便并行处理。消费者在处理这些消息的同时还要管理背压，这可…" at bounding box center [452, 358] width 459 height 68
click at [409, 358] on p "下图展示了 Kafka 队列的复杂性。生产者将消息发送到 Kafka 主题，这些主题被划分为多个分区以便并行处理。消费者在处理这些消息的同时还要管理背压，这可…" at bounding box center [452, 358] width 459 height 68
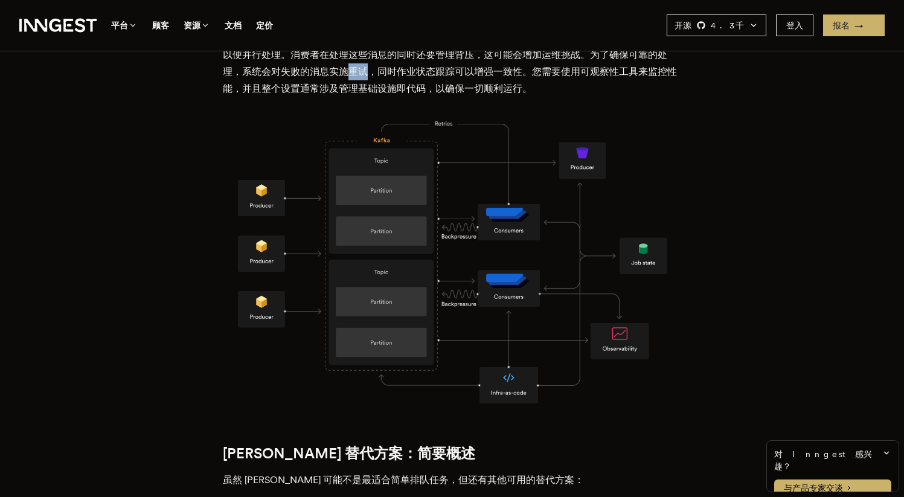
scroll to position [1004, 0]
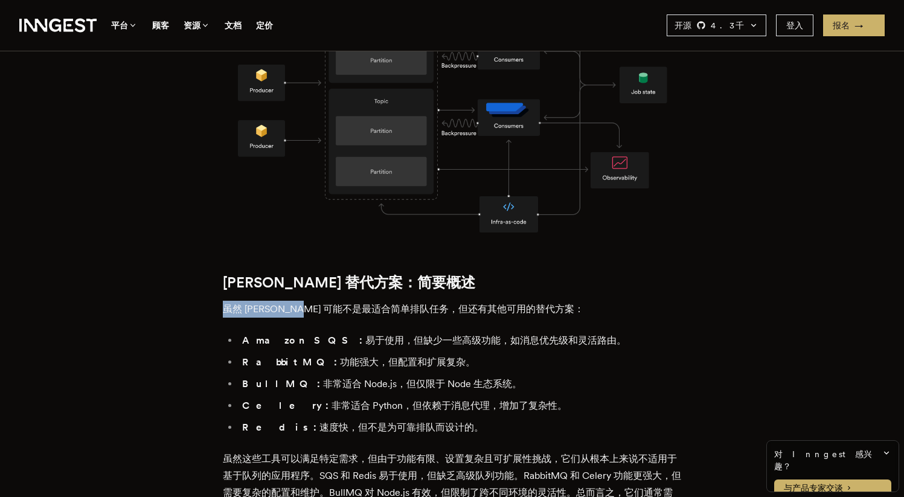
click at [348, 284] on div "Kafka 是分布式流式传输的常见选择，支持从事件驱动架构到实时数据管道的各种应用。它可扩展、可靠，并拥有庞大的社区。正因如此，寻求高弹性、可扩展消息传递的团…" at bounding box center [452, 484] width 459 height 1933
click at [496, 301] on div "Kafka 是分布式流式传输的常见选择，支持从事件驱动架构到实时数据管道的各种应用。它可扩展、可靠，并拥有庞大的社区。正因如此，寻求高弹性、可扩展消息传递的团…" at bounding box center [452, 484] width 459 height 1933
click at [365, 335] on font "易于使用，但缺少一些高级功能，如消息优先级和灵活路由。" at bounding box center [495, 340] width 261 height 11
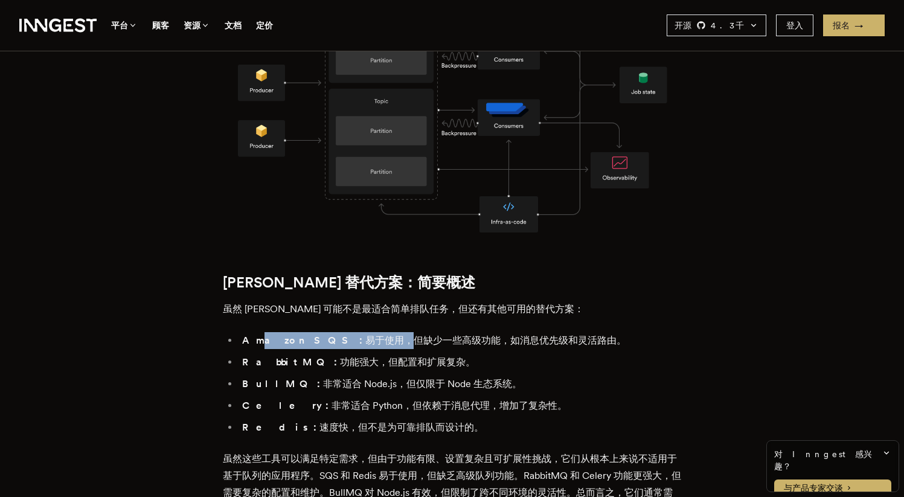
click at [418, 332] on ul "Amazon SQS： 易于使用，但缺少一些高级功能，如消息优先级和灵活路由。 RabbitMQ： 功能强大，但配置和扩展复杂。 BullMQ： 非常适合 N…" at bounding box center [452, 384] width 459 height 104
click at [340, 356] on font "功能强大，但配置和扩展复杂。" at bounding box center [407, 361] width 135 height 11
click at [311, 354] on li "RabbitMQ： 功能强大，但配置和扩展复杂。" at bounding box center [460, 362] width 443 height 17
click at [482, 274] on h2 "Kafka 替代方案：简要概述" at bounding box center [452, 282] width 459 height 17
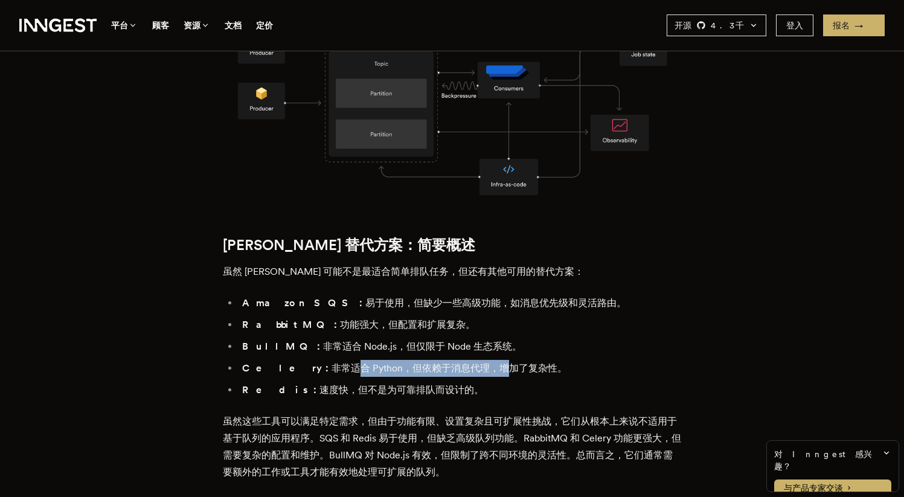
drag, startPoint x: 312, startPoint y: 349, endPoint x: 483, endPoint y: 348, distance: 170.3
click at [469, 362] on font "非常适合 Python，但依赖于消息代理，增加了复杂性。" at bounding box center [450, 367] width 236 height 11
click at [502, 362] on font "非常适合 Python，但依赖于消息代理，增加了复杂性。" at bounding box center [450, 367] width 236 height 11
drag, startPoint x: 519, startPoint y: 350, endPoint x: 340, endPoint y: 340, distance: 179.0
click at [342, 362] on font "非常适合 Python，但依赖于消息代理，增加了复杂性。" at bounding box center [450, 367] width 236 height 11
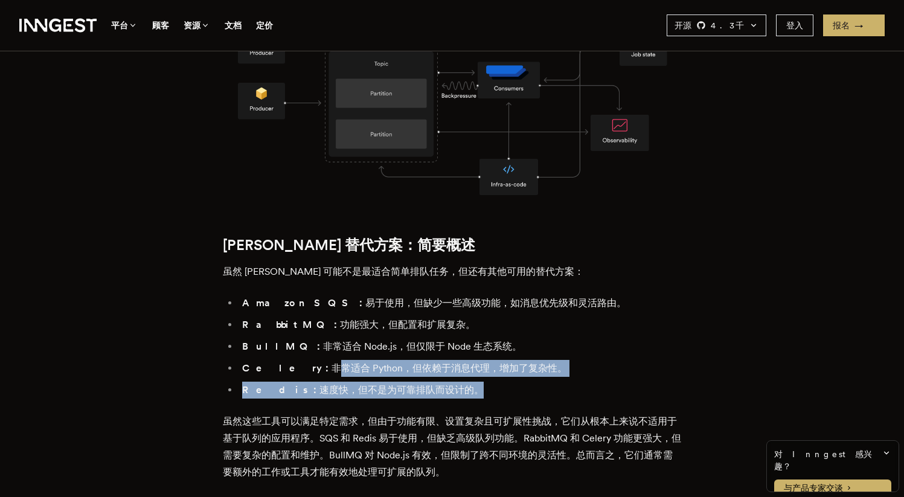
drag, startPoint x: 299, startPoint y: 353, endPoint x: 504, endPoint y: 368, distance: 205.2
click at [502, 367] on ul "Amazon SQS： 易于使用，但缺少一些高级功能，如消息优先级和灵活路由。 RabbitMQ： 功能强大，但配置和扩展复杂。 BullMQ： 非常适合 N…" at bounding box center [452, 347] width 459 height 104
click at [504, 382] on li "Redis： 速度快，但不是为可靠排队而设计的。" at bounding box center [460, 390] width 443 height 17
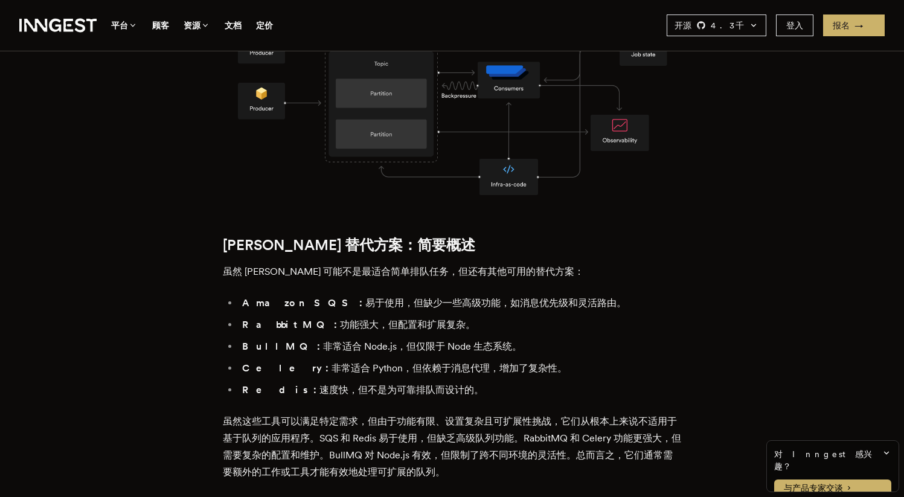
click at [258, 362] on font "Celery：" at bounding box center [286, 367] width 89 height 11
copy font "Celery"
click at [266, 266] on font "虽然 Kafka 可能不是最适合简单排队任务，但还有其他可用的替代方案：" at bounding box center [403, 271] width 361 height 11
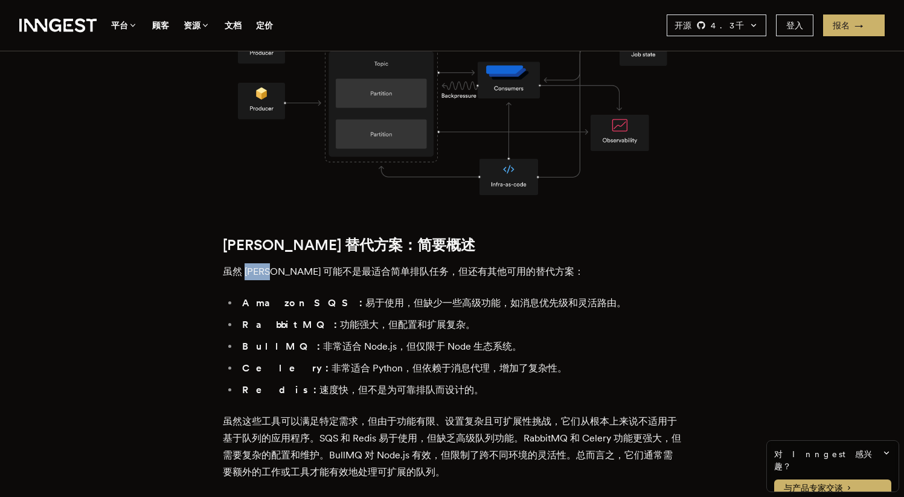
copy font "Kafka"
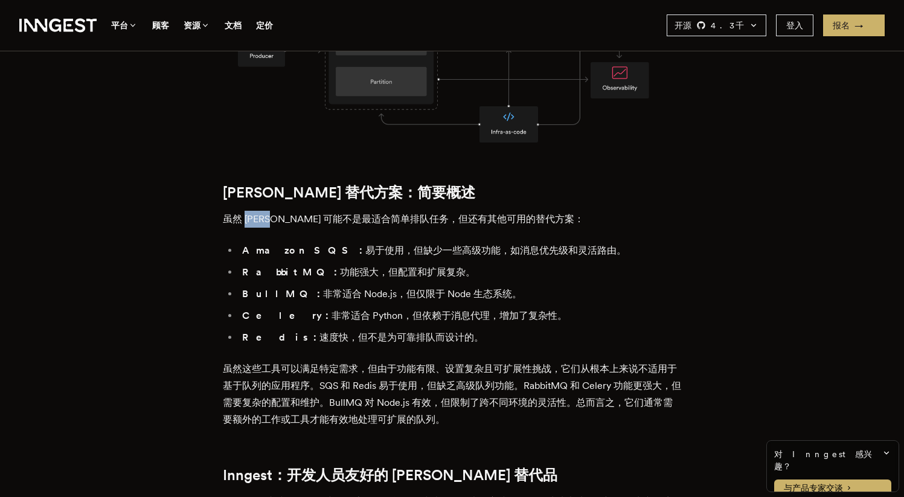
scroll to position [1140, 0]
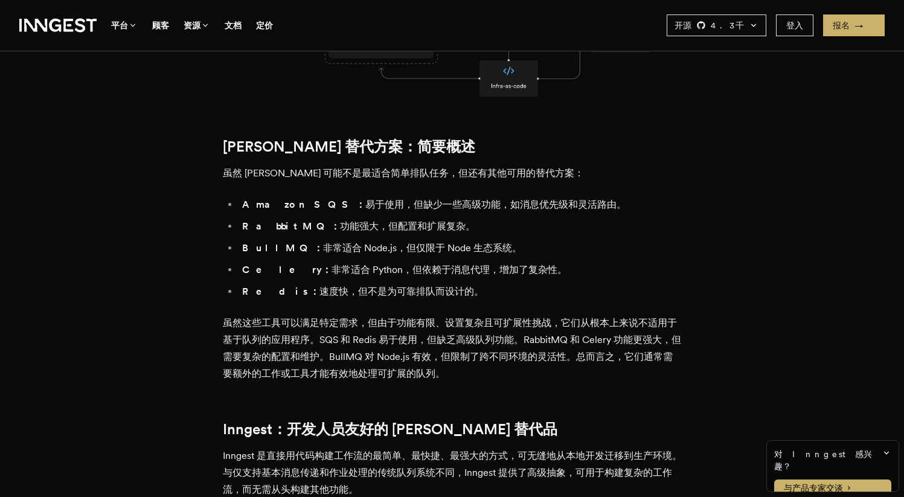
click at [322, 286] on div "Kafka 是分布式流式传输的常见选择，支持从事件驱动架构到实时数据管道的各种应用。它可扩展、可靠，并拥有庞大的社区。正因如此，寻求高弹性、可扩展消息传递的团…" at bounding box center [452, 348] width 459 height 1933
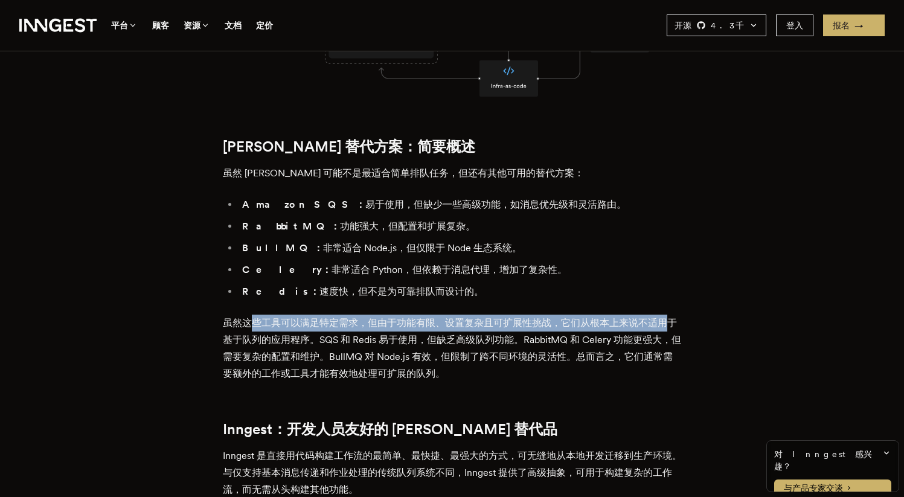
drag, startPoint x: 257, startPoint y: 293, endPoint x: 678, endPoint y: 304, distance: 421.1
click at [678, 304] on main "使用 Inngest（现代 Kafka 替代品）简化您的队列 谢丽尔·马纳洛 · 2024年11月26日 · 阅读需 5 分钟 Kafka 是分布式流式传输的…" at bounding box center [452, 218] width 483 height 2614
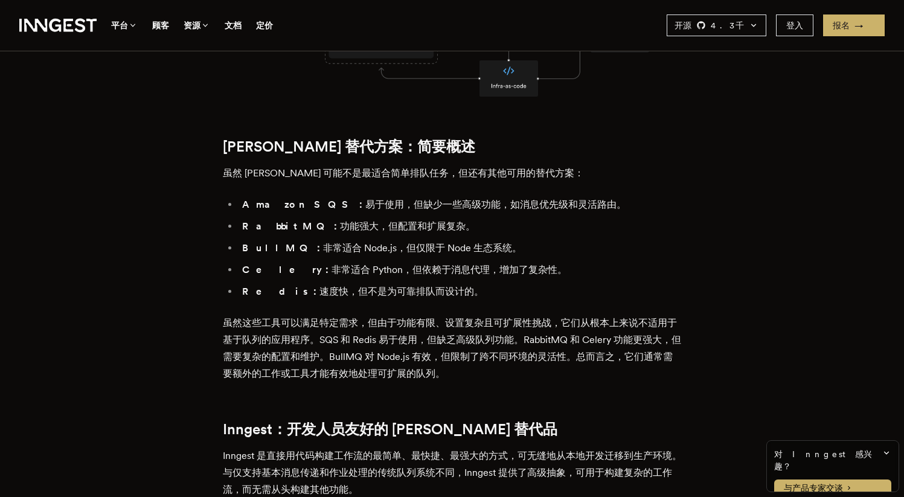
click at [649, 317] on font "虽然这些工具可以满足特定需求，但由于功能有限、设置复杂且可扩展性挑战，它们从根本上来说不适用于基于队列的应用程序。SQS 和 Redis 易于使用，但缺乏高级…" at bounding box center [452, 348] width 458 height 62
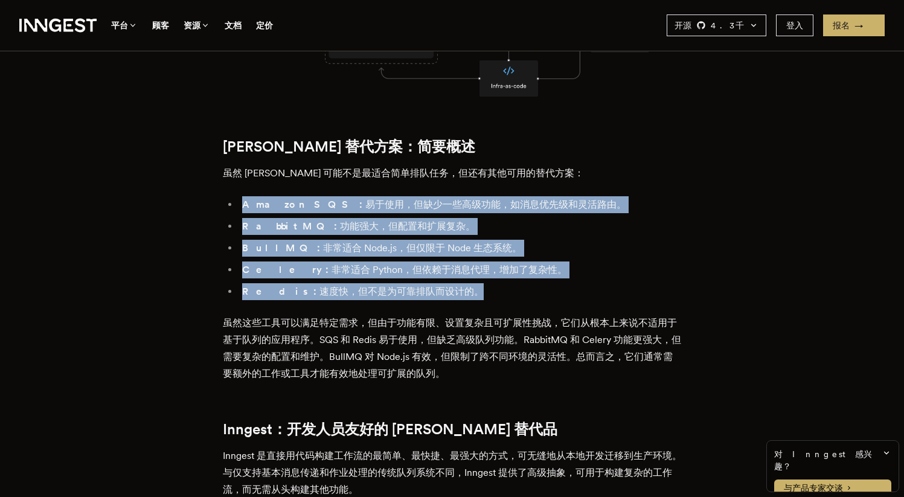
drag, startPoint x: 238, startPoint y: 176, endPoint x: 478, endPoint y: 264, distance: 255.2
click at [478, 264] on ul "Amazon SQS： 易于使用，但缺少一些高级功能，如消息优先级和灵活路由。 RabbitMQ： 功能强大，但配置和扩展复杂。 BullMQ： 非常适合 N…" at bounding box center [452, 248] width 459 height 104
copy ul "Amazon SQS： 易于使用，但缺少一些高级功能，如消息优先级和灵活路由。 RabbitMQ： 功能强大，但配置和扩展复杂。 BullMQ： 非常适合 N…"
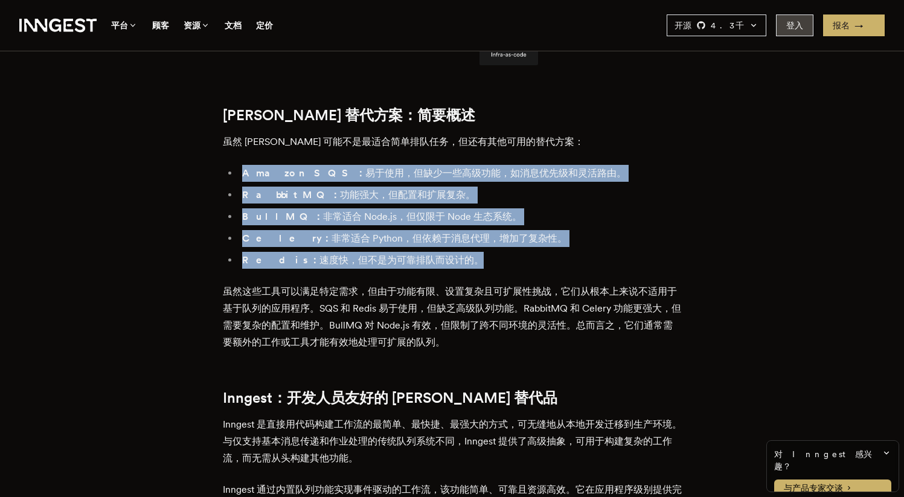
scroll to position [1179, 0]
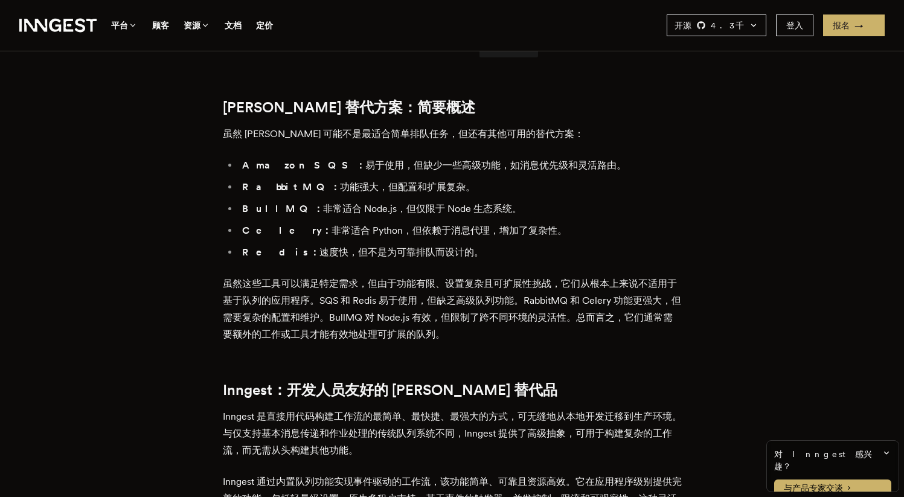
click at [746, 155] on article "使用 Inngest（现代 Kafka 替代品）简化您的队列 谢丽尔·马纳洛 · 2024年11月26日 · 阅读需 5 分钟 Kafka 是分布式流式传输的…" at bounding box center [451, 179] width 807 height 2614
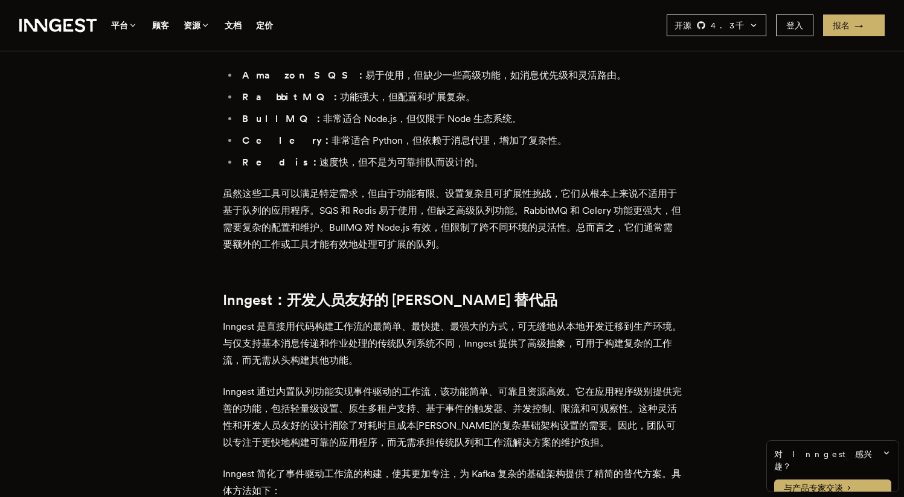
scroll to position [1357, 0]
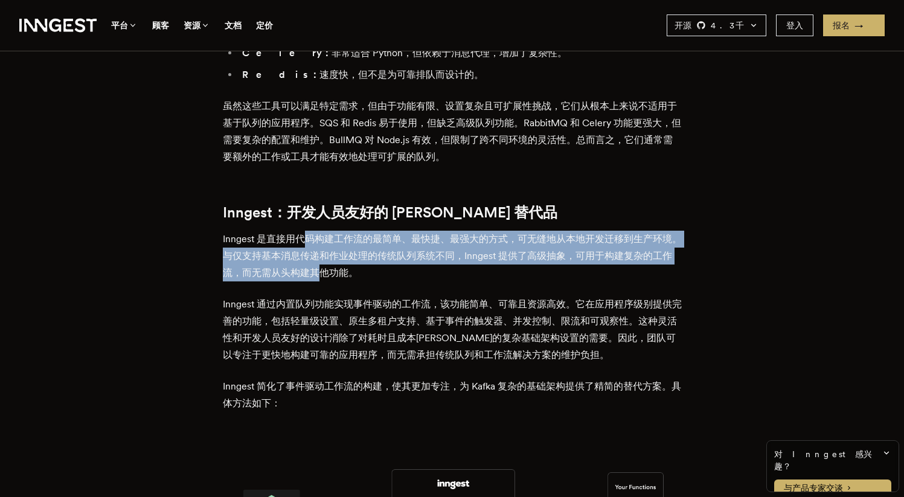
drag, startPoint x: 336, startPoint y: 216, endPoint x: 356, endPoint y: 267, distance: 54.5
click at [356, 257] on p "Inngest 是直接用代码构建工作流的最简单、最快捷、最强大的方式，可无缝地从本地开发迁移到生产环境。与仅支持基本消息传递和作业处理的传统队列系统不同，In…" at bounding box center [452, 256] width 459 height 51
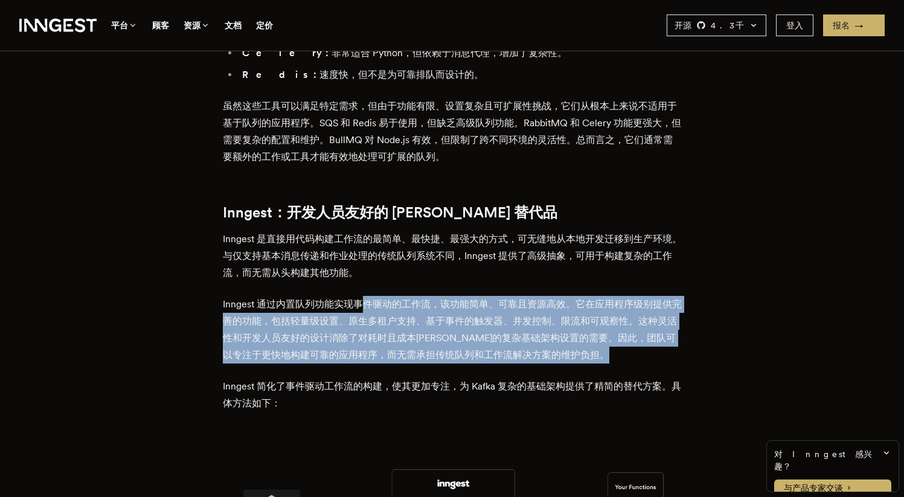
drag, startPoint x: 365, startPoint y: 287, endPoint x: 480, endPoint y: 348, distance: 129.9
click at [480, 348] on div "Kafka 是分布式流式传输的常见选择，支持从事件驱动架构到实时数据管道的各种应用。它可扩展、可靠，并拥有庞大的社区。正因如此，寻求高弹性、可扩展消息传递的团…" at bounding box center [452, 131] width 459 height 1933
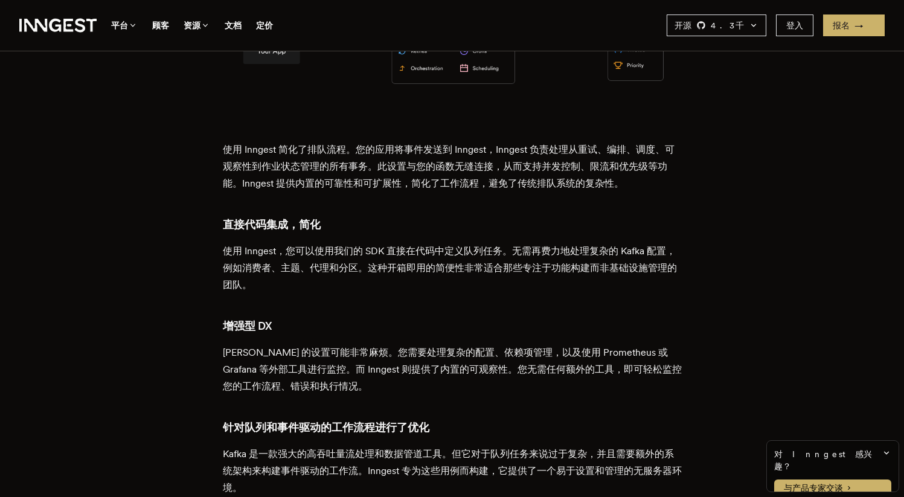
scroll to position [1834, 0]
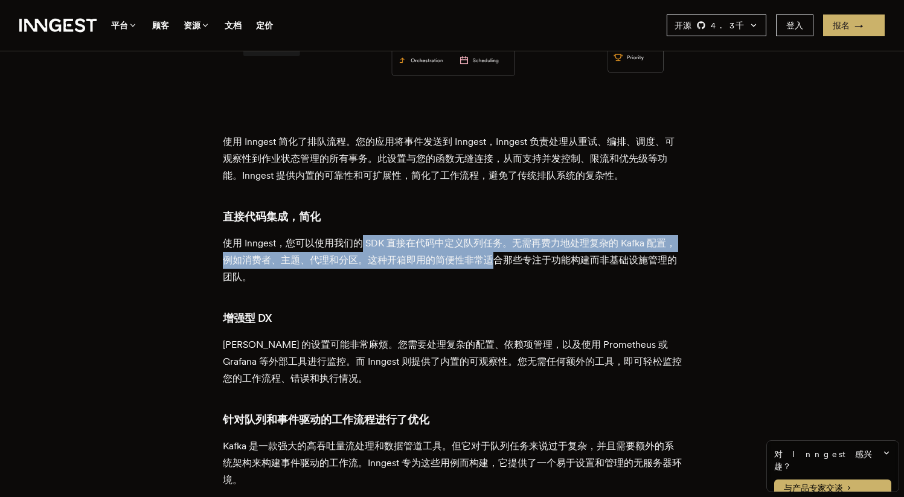
drag, startPoint x: 370, startPoint y: 223, endPoint x: 521, endPoint y: 226, distance: 150.4
click at [521, 235] on p "使用 Inngest，您可以使用我们的 SDK 直接在代码中定义队列任务。无需再费力地处理复杂的 Kafka 配置，例如消费者、主题、代理和分区。这种开箱即用…" at bounding box center [452, 260] width 459 height 51
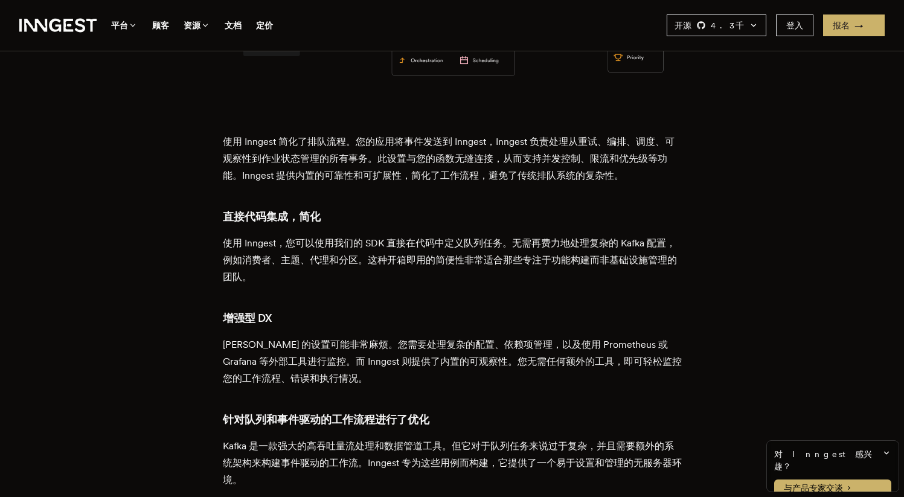
click at [517, 252] on p "使用 Inngest，您可以使用我们的 SDK 直接在代码中定义队列任务。无需再费力地处理复杂的 Kafka 配置，例如消费者、主题、代理和分区。这种开箱即用…" at bounding box center [452, 260] width 459 height 51
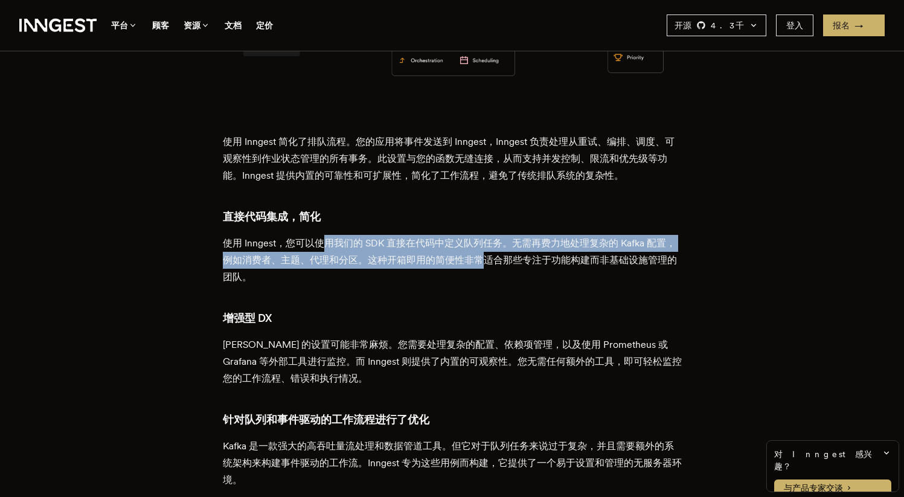
drag, startPoint x: 512, startPoint y: 233, endPoint x: 329, endPoint y: 220, distance: 183.4
click at [329, 237] on font "使用 Inngest，您可以使用我们的 SDK 直接在代码中定义队列任务。无需再费力地处理复杂的 Kafka 配置，例如消费者、主题、代理和分区。这种开箱即用…" at bounding box center [450, 259] width 454 height 45
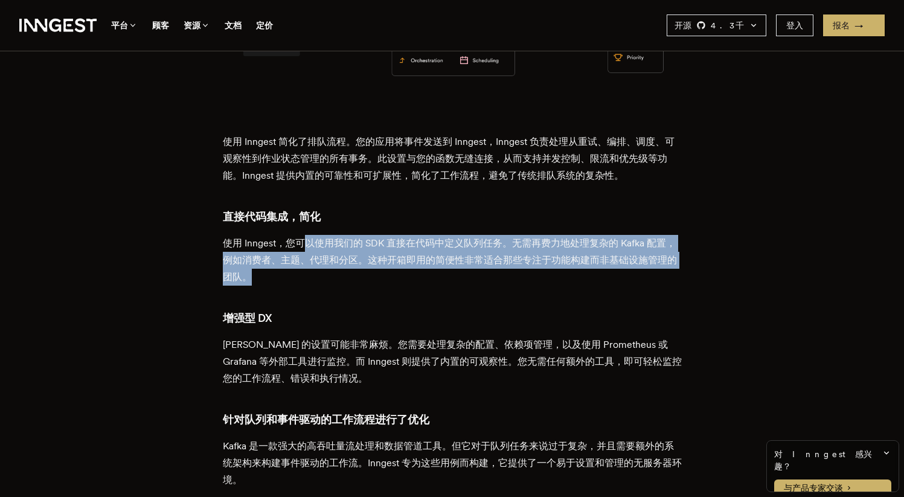
drag, startPoint x: 306, startPoint y: 220, endPoint x: 495, endPoint y: 251, distance: 191.6
click at [493, 249] on p "使用 Inngest，您可以使用我们的 SDK 直接在代码中定义队列任务。无需再费力地处理复杂的 Kafka 配置，例如消费者、主题、代理和分区。这种开箱即用…" at bounding box center [452, 260] width 459 height 51
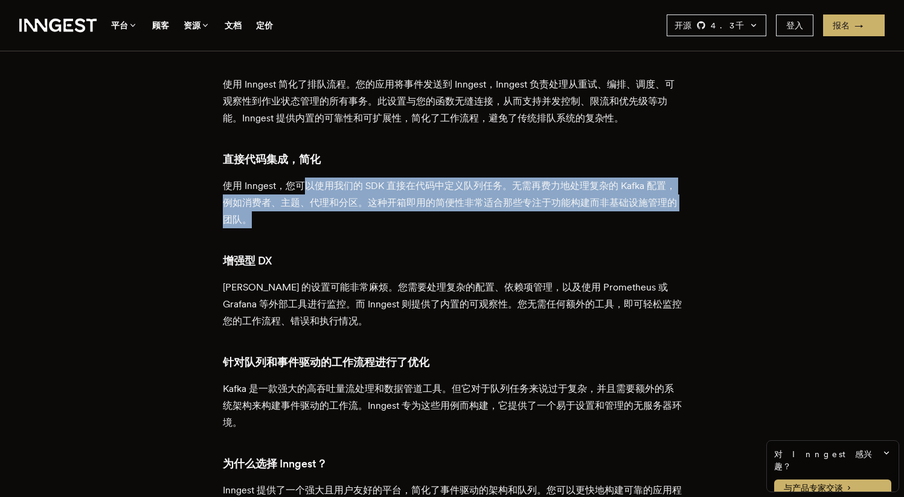
scroll to position [1899, 0]
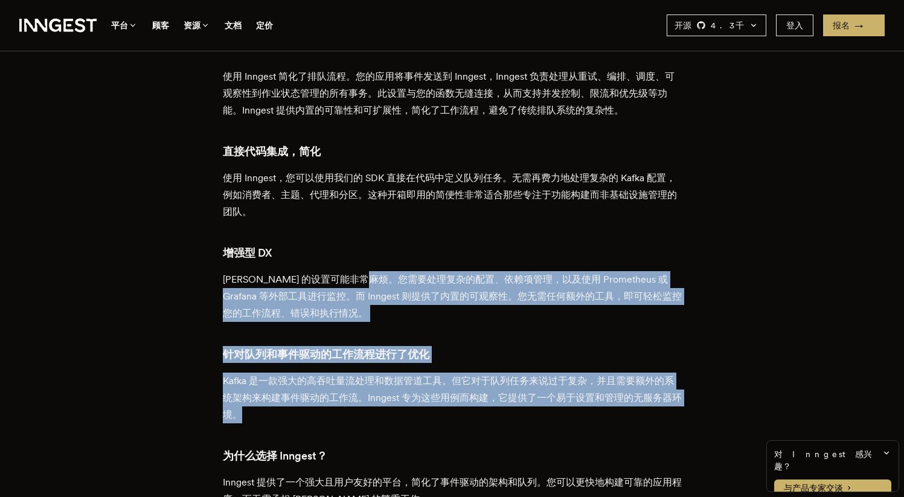
drag, startPoint x: 399, startPoint y: 254, endPoint x: 495, endPoint y: 409, distance: 183.0
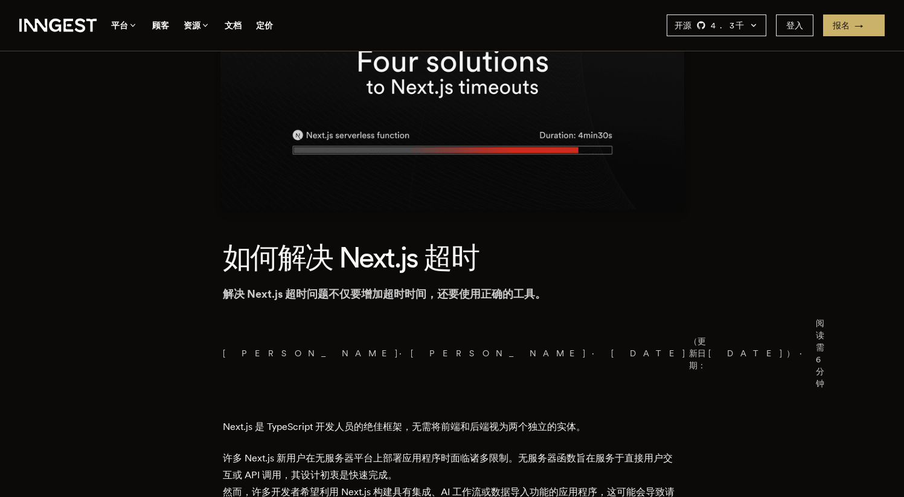
scroll to position [167, 0]
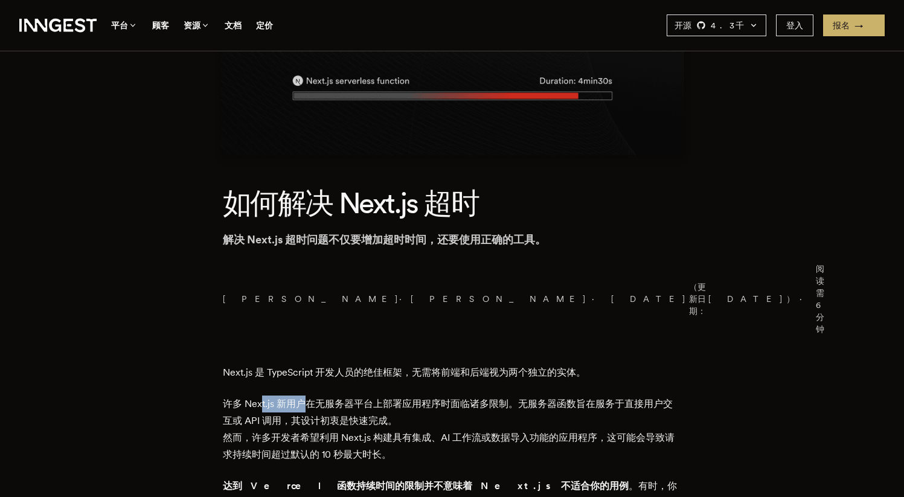
drag, startPoint x: 308, startPoint y: 344, endPoint x: 266, endPoint y: 349, distance: 42.0
click at [266, 398] on font "许多 Next.js 新用户在无服务器平台上部署应用程序时面临诸多限制。无服务器函数旨在服务于直接用户交互或 API 调用，其设计初衷是快速完成。" at bounding box center [448, 412] width 450 height 28
drag, startPoint x: 301, startPoint y: 348, endPoint x: 505, endPoint y: 351, distance: 203.6
click at [505, 396] on p "许多 Next.js 新用户在无服务器平台上部署应用程序时面临诸多限制。无服务器函数旨在服务于直接用户交互或 API 调用，其设计初衷是快速完成。 然而，许多…" at bounding box center [452, 430] width 459 height 68
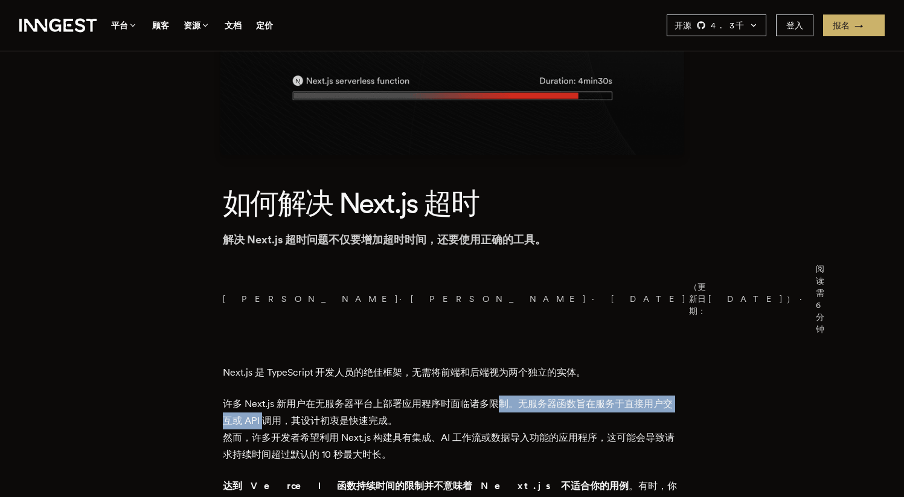
drag, startPoint x: 502, startPoint y: 351, endPoint x: 280, endPoint y: 369, distance: 222.9
click at [280, 396] on p "许多 Next.js 新用户在无服务器平台上部署应用程序时面临诸多限制。无服务器函数旨在服务于直接用户交互或 API 调用，其设计初衷是快速完成。 然而，许多…" at bounding box center [452, 430] width 459 height 68
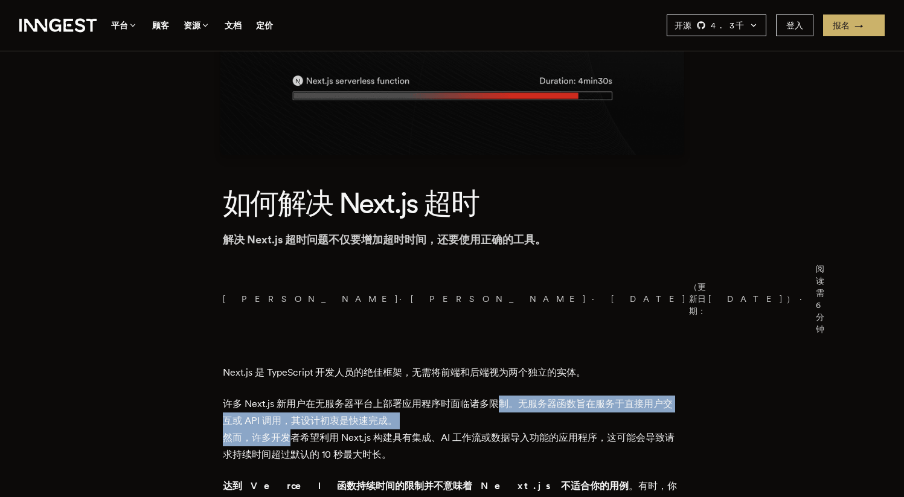
drag, startPoint x: 292, startPoint y: 376, endPoint x: 408, endPoint y: 393, distance: 117.7
click at [408, 396] on p "许多 Next.js 新用户在无服务器平台上部署应用程序时面临诸多限制。无服务器函数旨在服务于直接用户交互或 API 调用，其设计初衷是快速完成。 然而，许多…" at bounding box center [452, 430] width 459 height 68
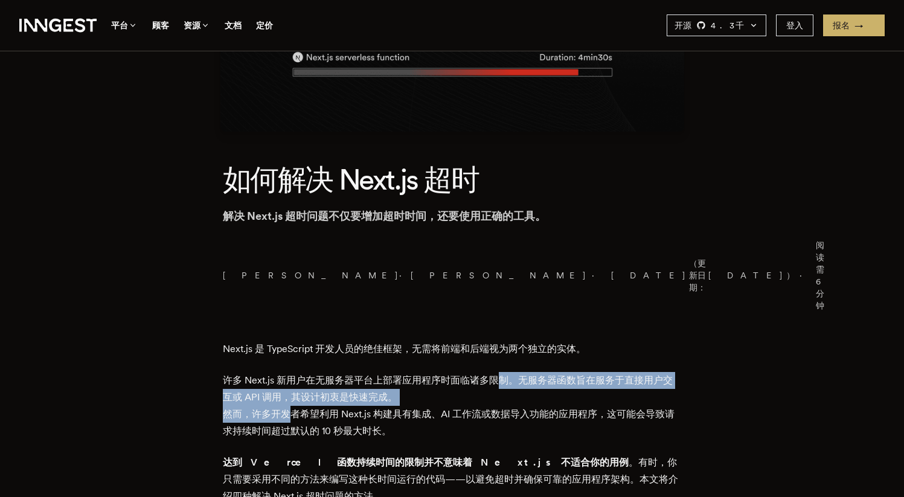
scroll to position [206, 0]
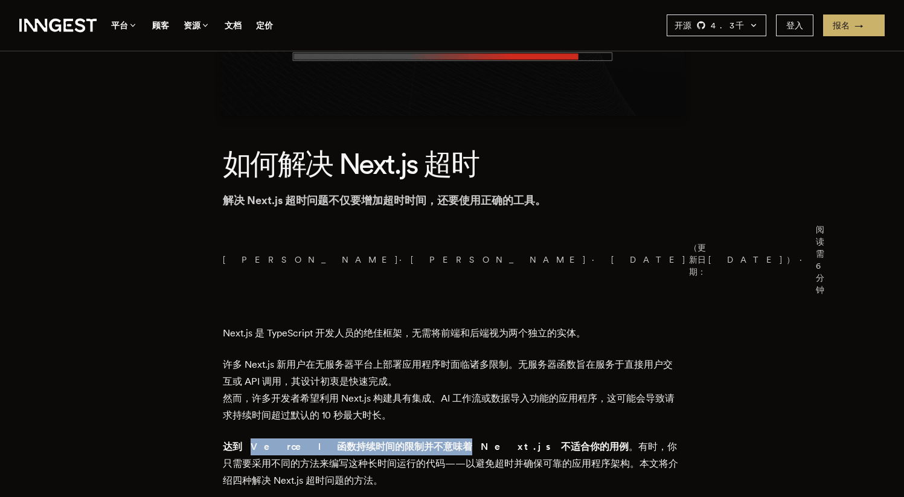
drag, startPoint x: 249, startPoint y: 380, endPoint x: 411, endPoint y: 387, distance: 162.6
click at [411, 441] on font "达到 Vercel 函数持续时间的限制并不意味着 Next.js 不适合你的用例" at bounding box center [426, 446] width 406 height 11
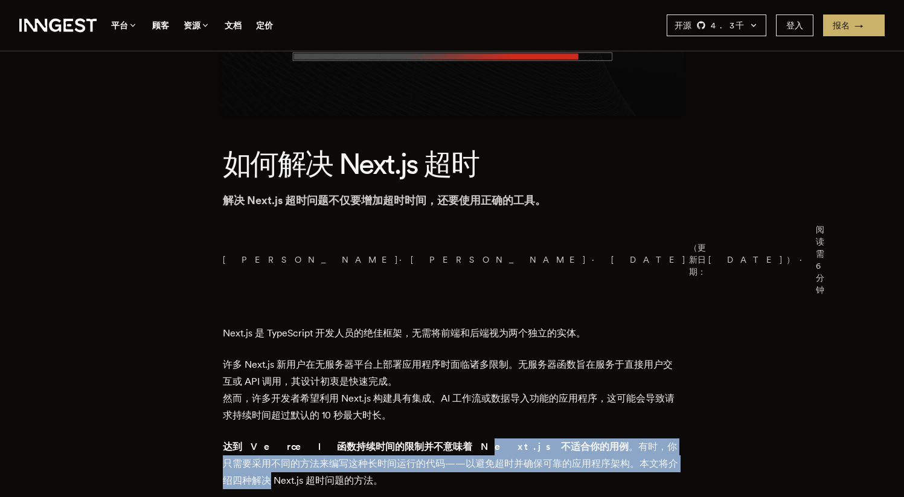
drag, startPoint x: 423, startPoint y: 387, endPoint x: 624, endPoint y: 396, distance: 201.3
click at [624, 438] on p "达到 Vercel 函数持续时间的限制并不意味着 Next.js 不适合你的用例 。有时，你只需要采用不同的方法来编写这种长时间运行的代码——以避免超时并确保…" at bounding box center [452, 463] width 459 height 51
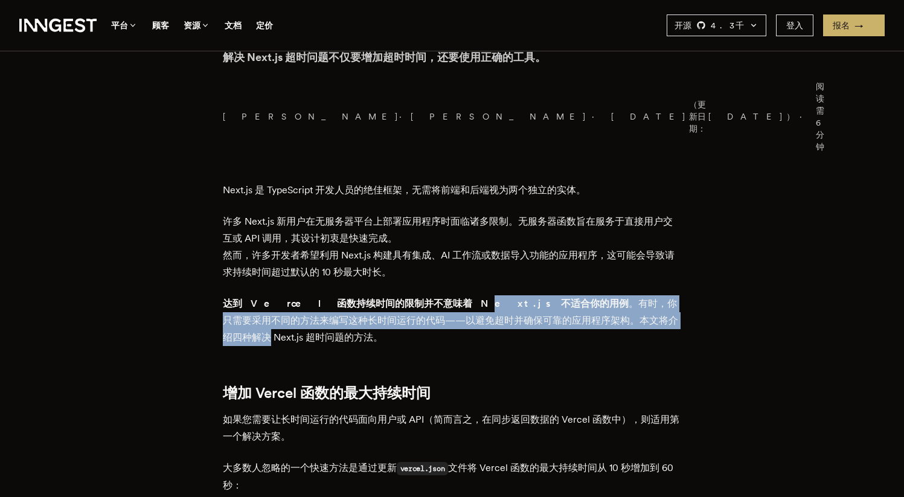
scroll to position [411, 0]
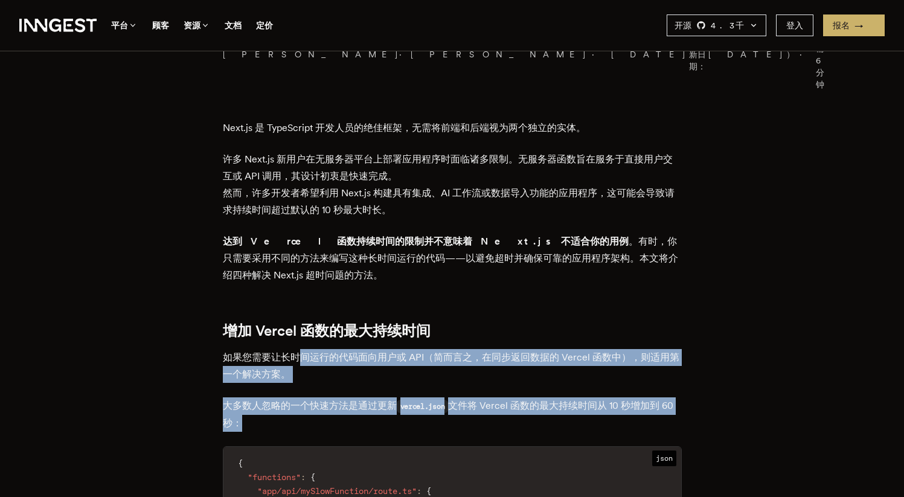
drag, startPoint x: 310, startPoint y: 328, endPoint x: 329, endPoint y: 380, distance: 55.0
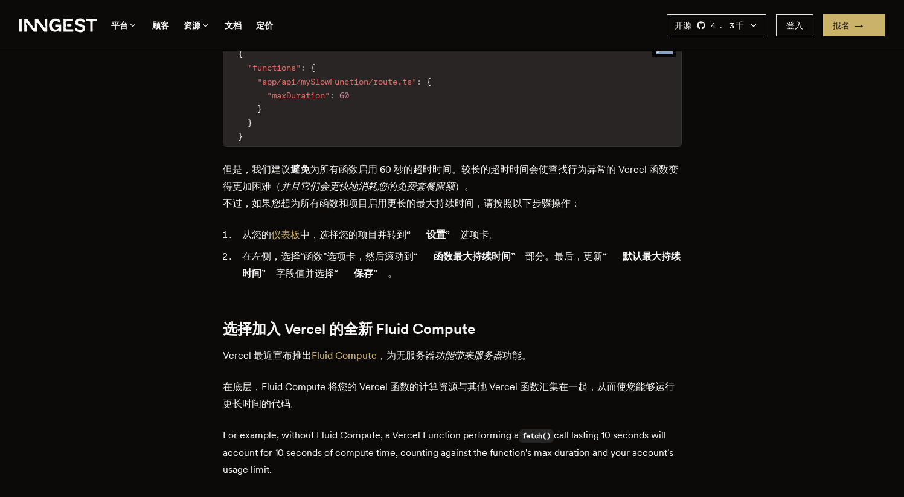
scroll to position [883, 0]
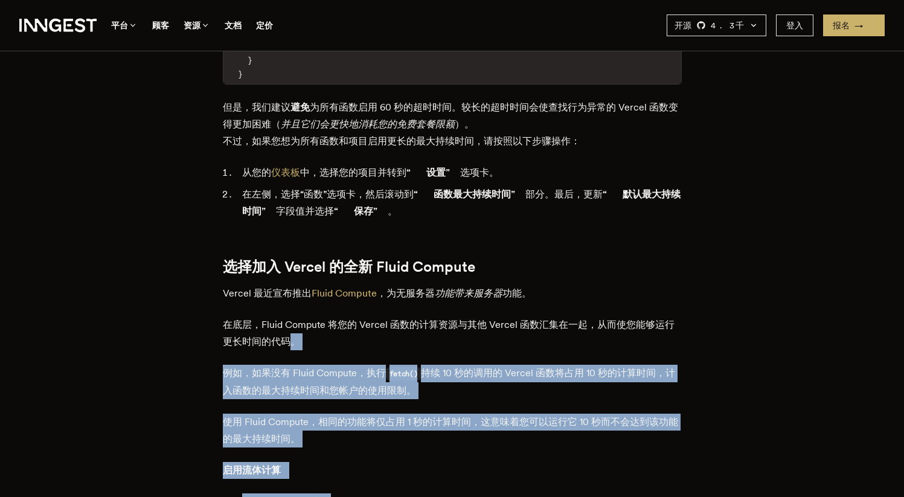
drag, startPoint x: 292, startPoint y: 277, endPoint x: 338, endPoint y: 455, distance: 183.5
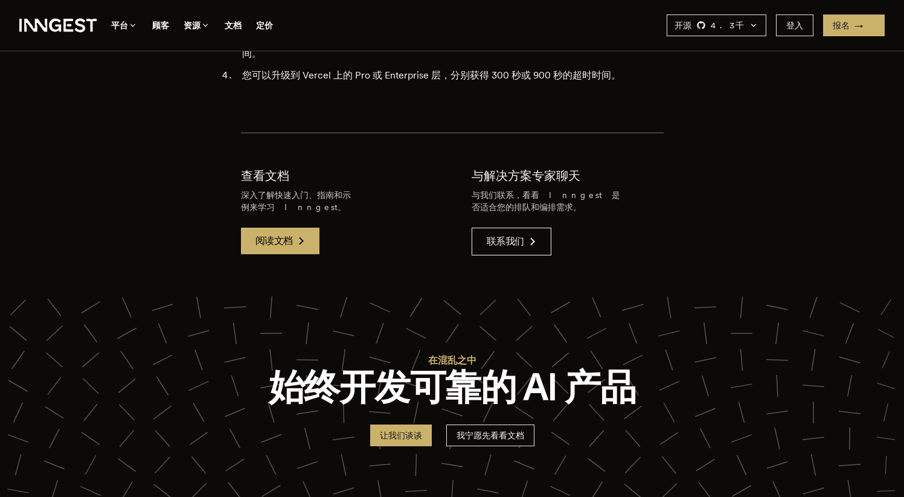
scroll to position [3340, 0]
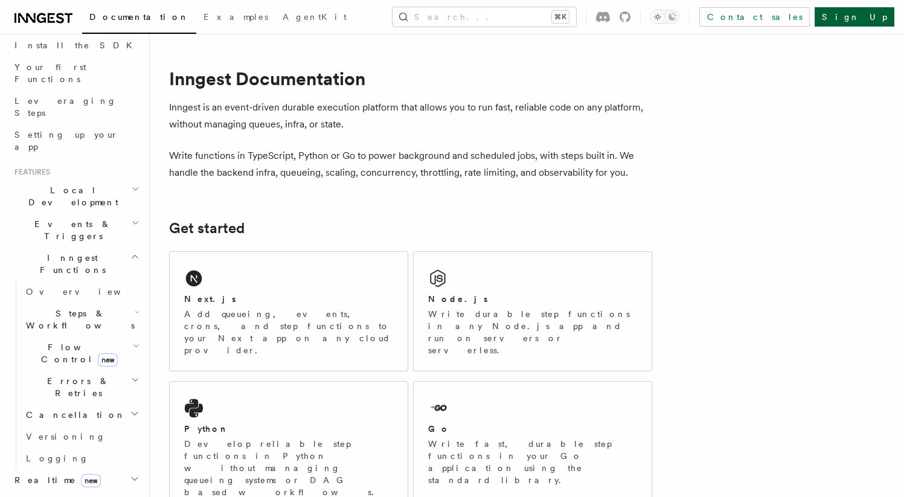
click at [862, 19] on link "Sign Up" at bounding box center [855, 16] width 80 height 19
